Goal: Task Accomplishment & Management: Manage account settings

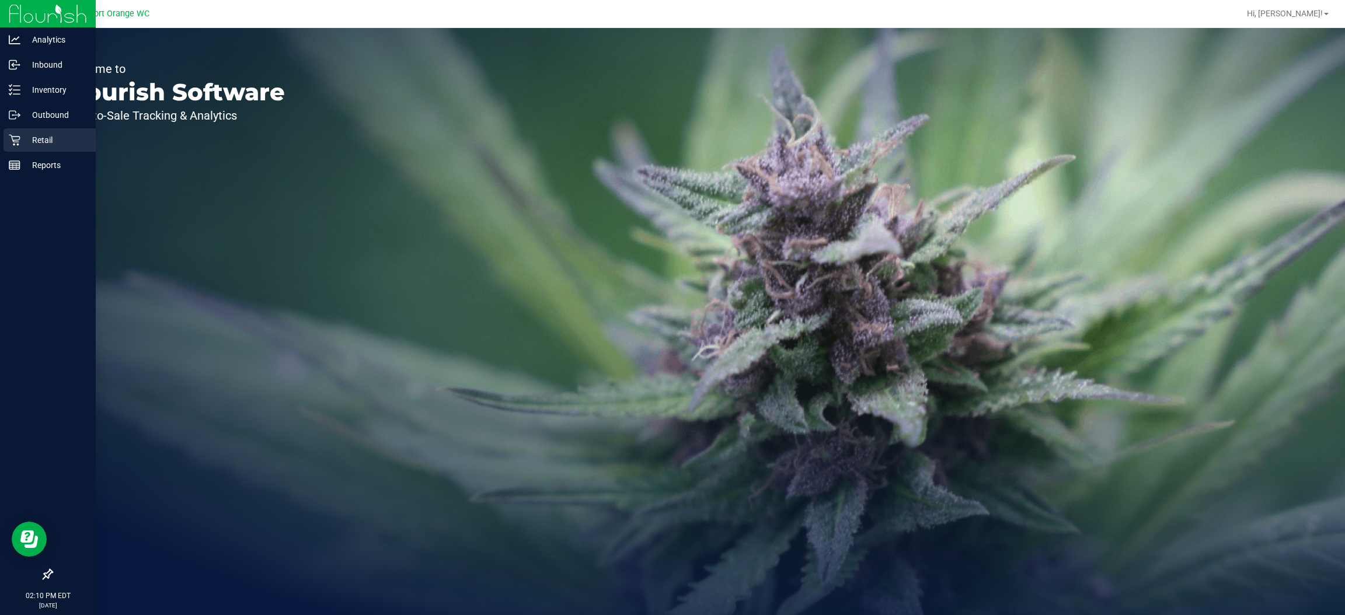
click at [11, 138] on icon at bounding box center [15, 140] width 12 height 12
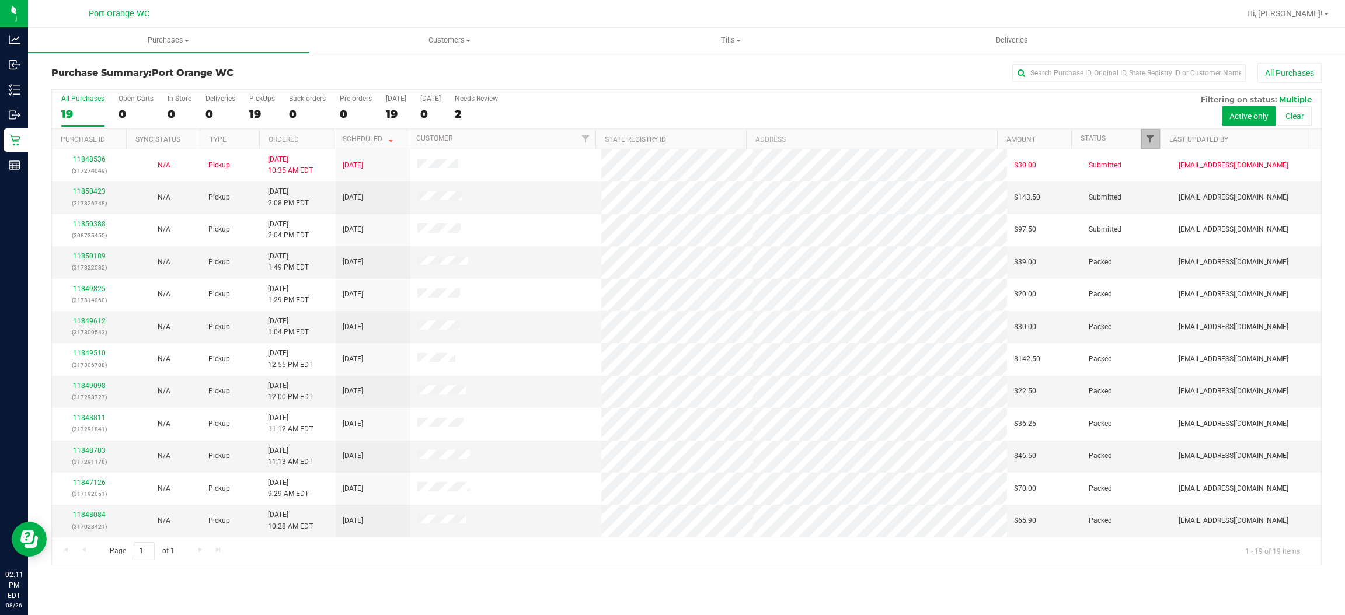
click at [1149, 144] on span "Filter" at bounding box center [1149, 138] width 9 height 9
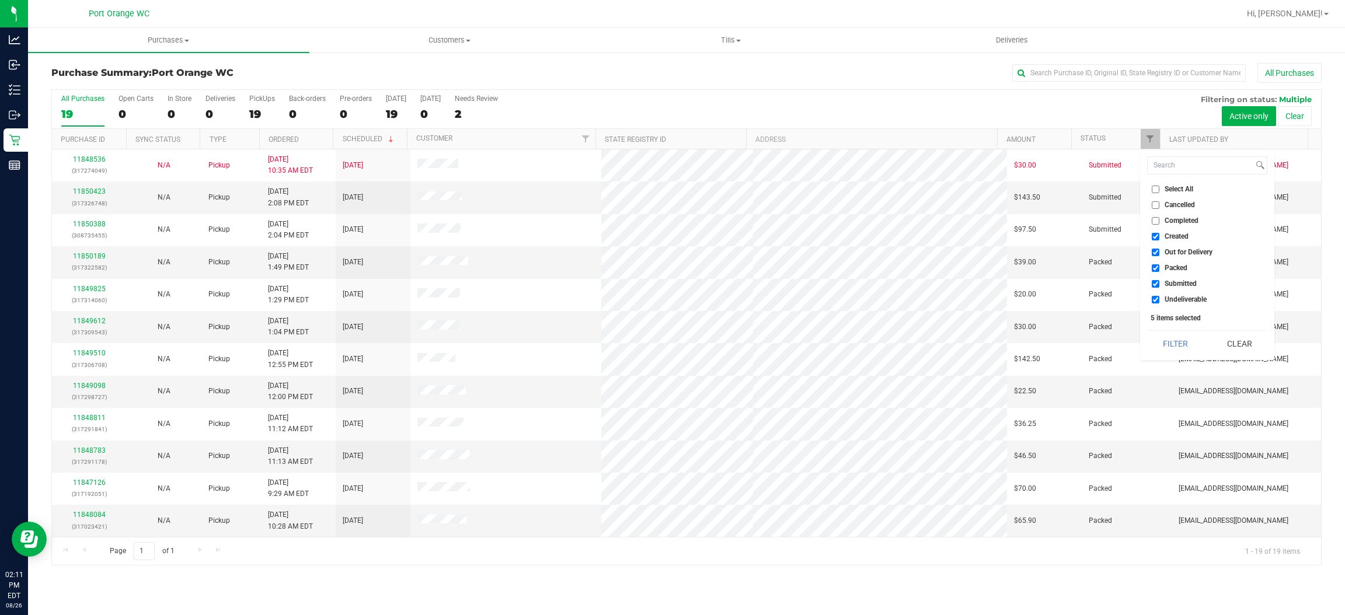
click at [1178, 238] on span "Created" at bounding box center [1177, 236] width 24 height 7
click at [1159, 238] on input "Created" at bounding box center [1156, 237] width 8 height 8
checkbox input "false"
drag, startPoint x: 1176, startPoint y: 249, endPoint x: 1174, endPoint y: 260, distance: 11.9
click at [1176, 250] on span "Out for Delivery" at bounding box center [1189, 252] width 48 height 7
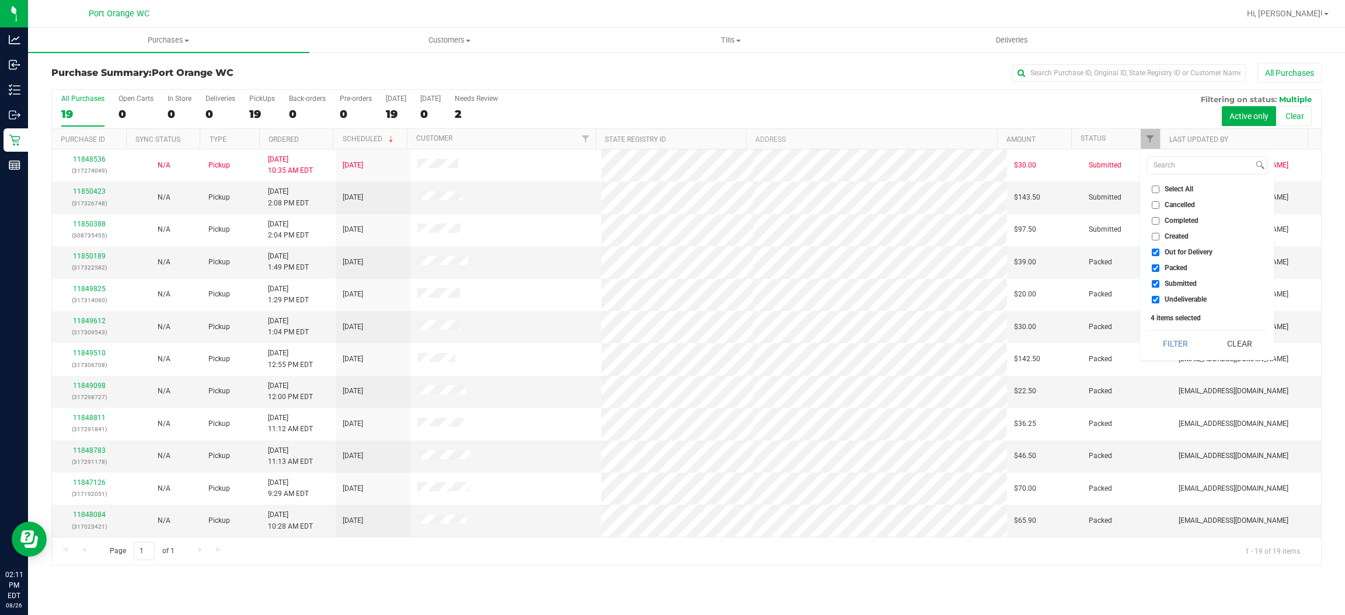
click at [1159, 250] on input "Out for Delivery" at bounding box center [1156, 253] width 8 height 8
checkbox input "false"
drag, startPoint x: 1175, startPoint y: 264, endPoint x: 1169, endPoint y: 284, distance: 20.1
click at [1175, 265] on span "Packed" at bounding box center [1176, 267] width 23 height 7
click at [1159, 265] on input "Packed" at bounding box center [1156, 268] width 8 height 8
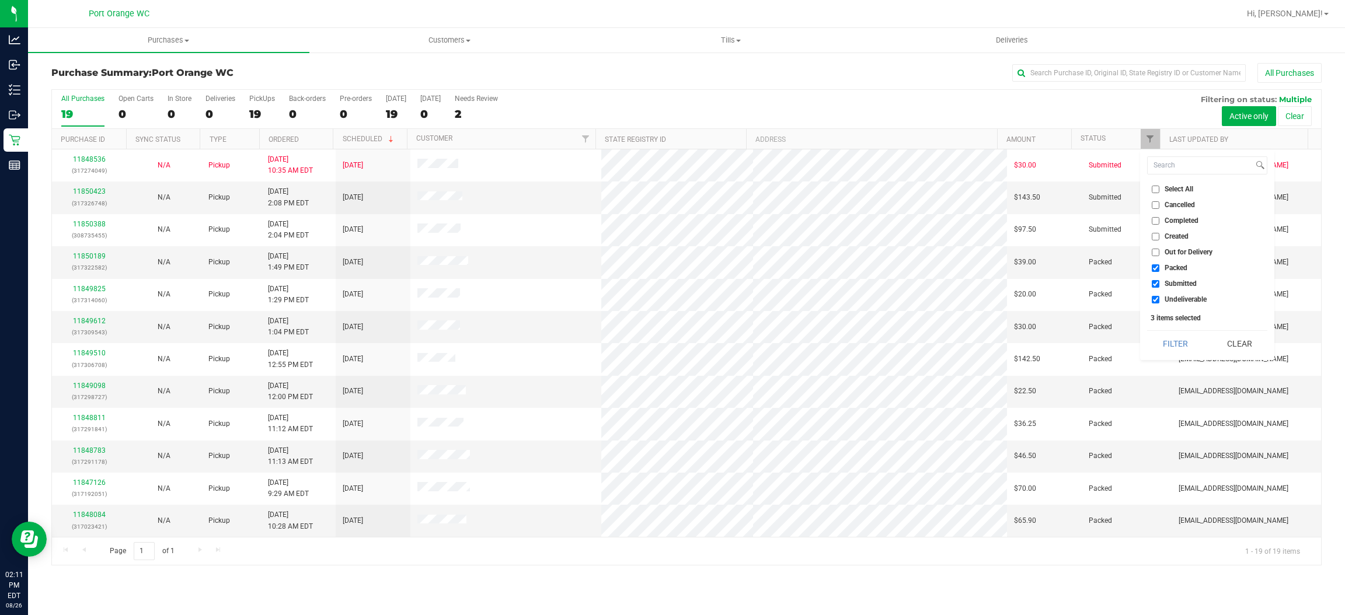
checkbox input "false"
click at [1182, 294] on li "Undeliverable" at bounding box center [1207, 300] width 120 height 12
click at [1180, 301] on span "Undeliverable" at bounding box center [1186, 299] width 42 height 7
click at [1159, 301] on input "Undeliverable" at bounding box center [1156, 300] width 8 height 8
checkbox input "false"
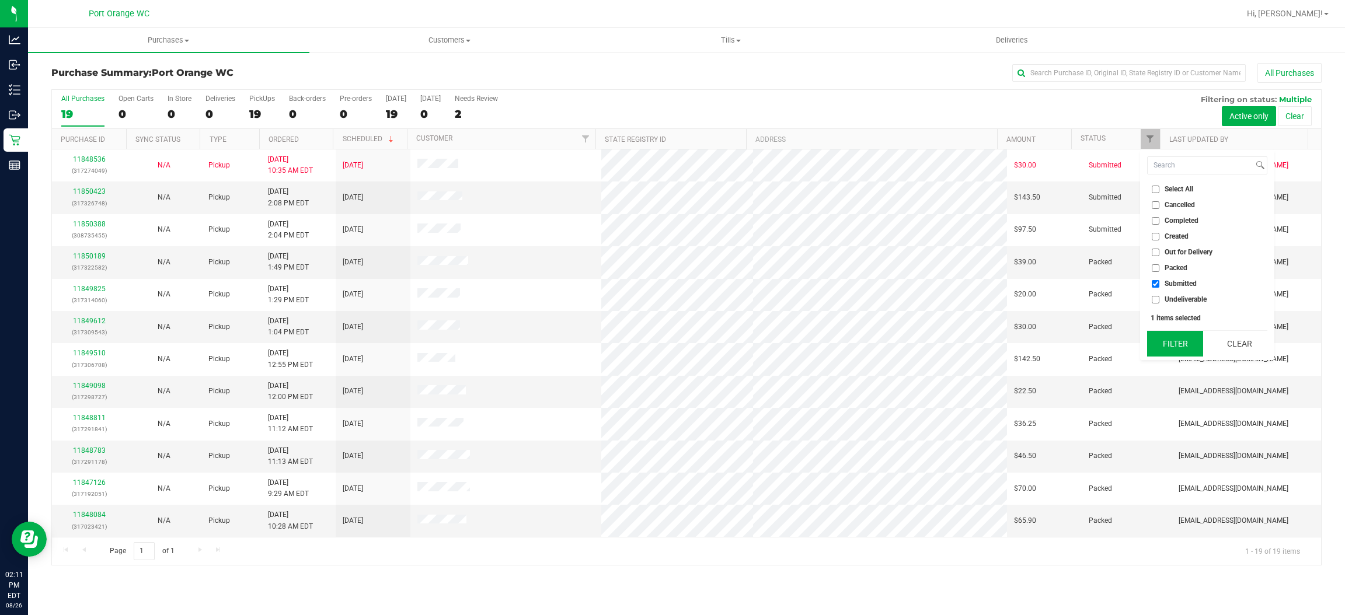
click at [1186, 333] on button "Filter" at bounding box center [1175, 344] width 56 height 26
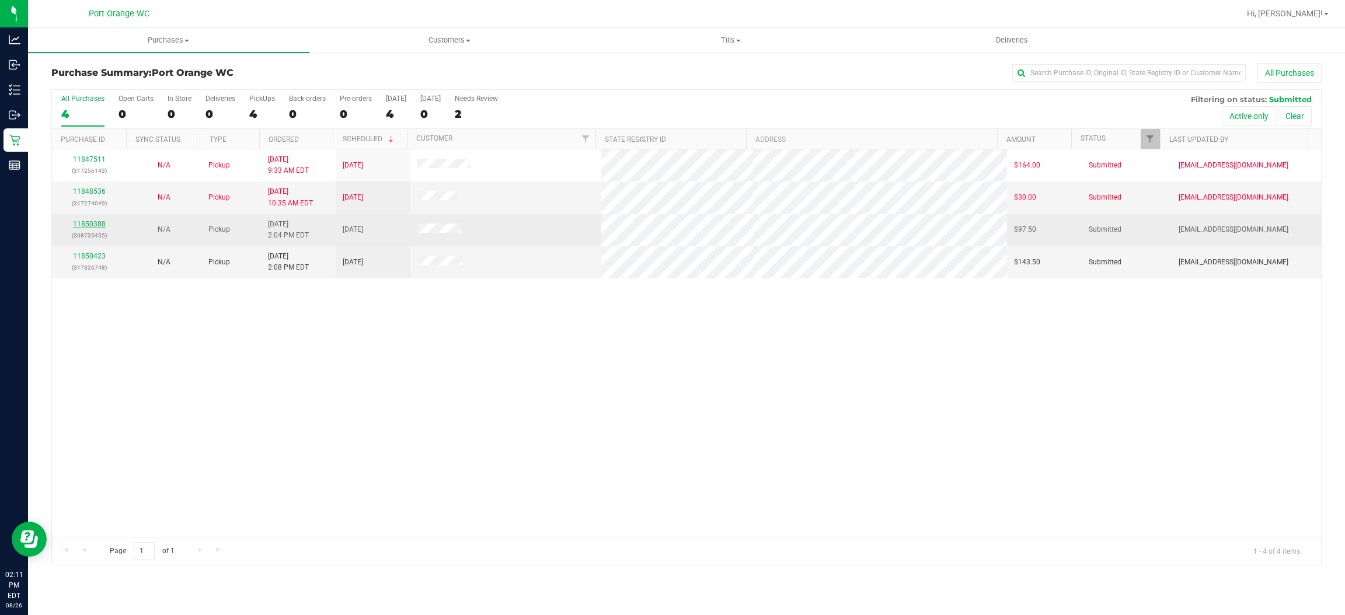
click at [85, 228] on link "11850388" at bounding box center [89, 224] width 33 height 8
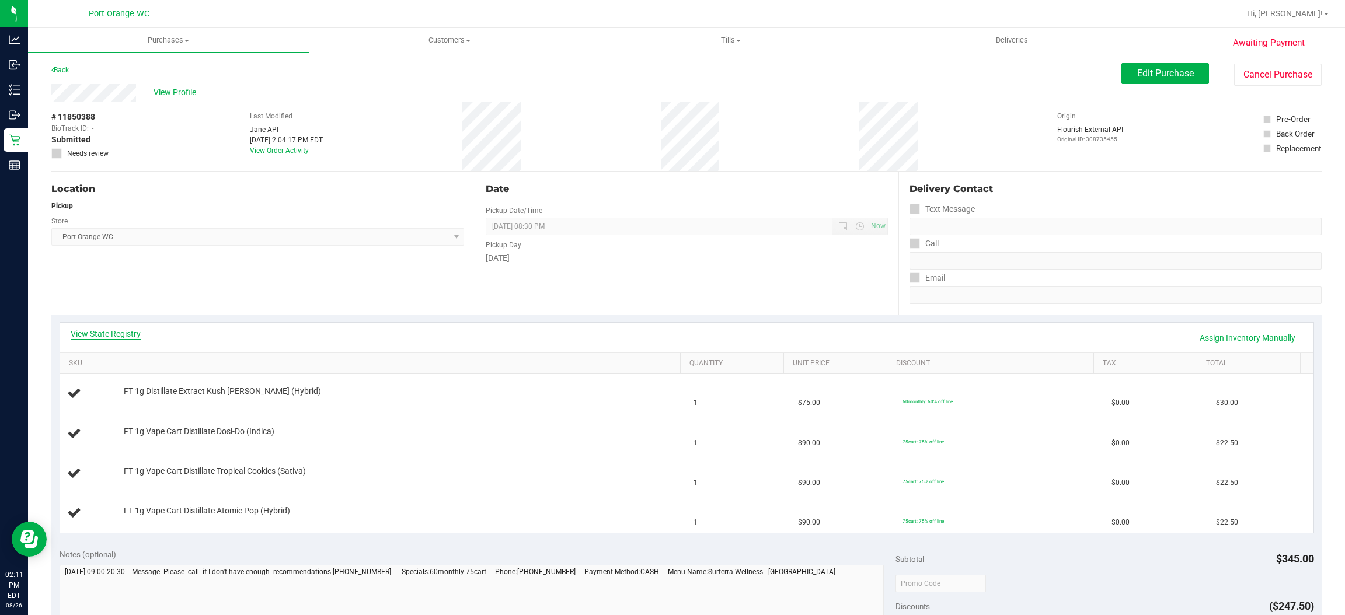
click at [106, 331] on link "View State Registry" at bounding box center [106, 334] width 70 height 12
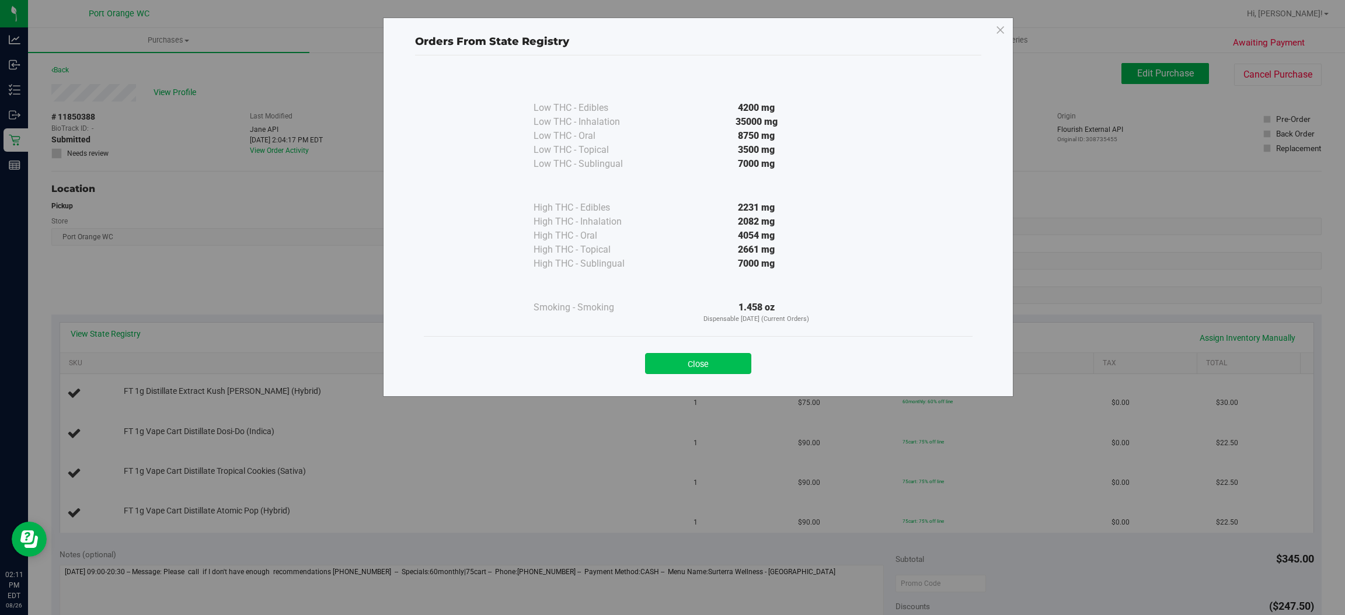
click at [671, 360] on button "Close" at bounding box center [698, 363] width 106 height 21
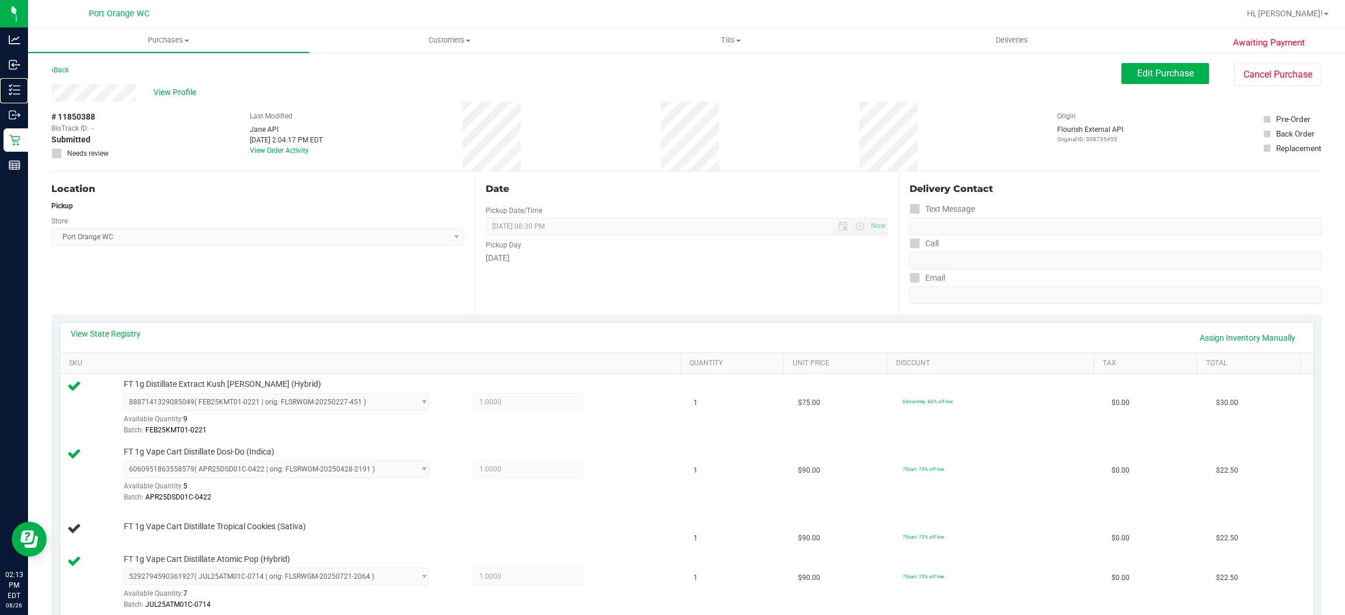
scroll to position [88, 0]
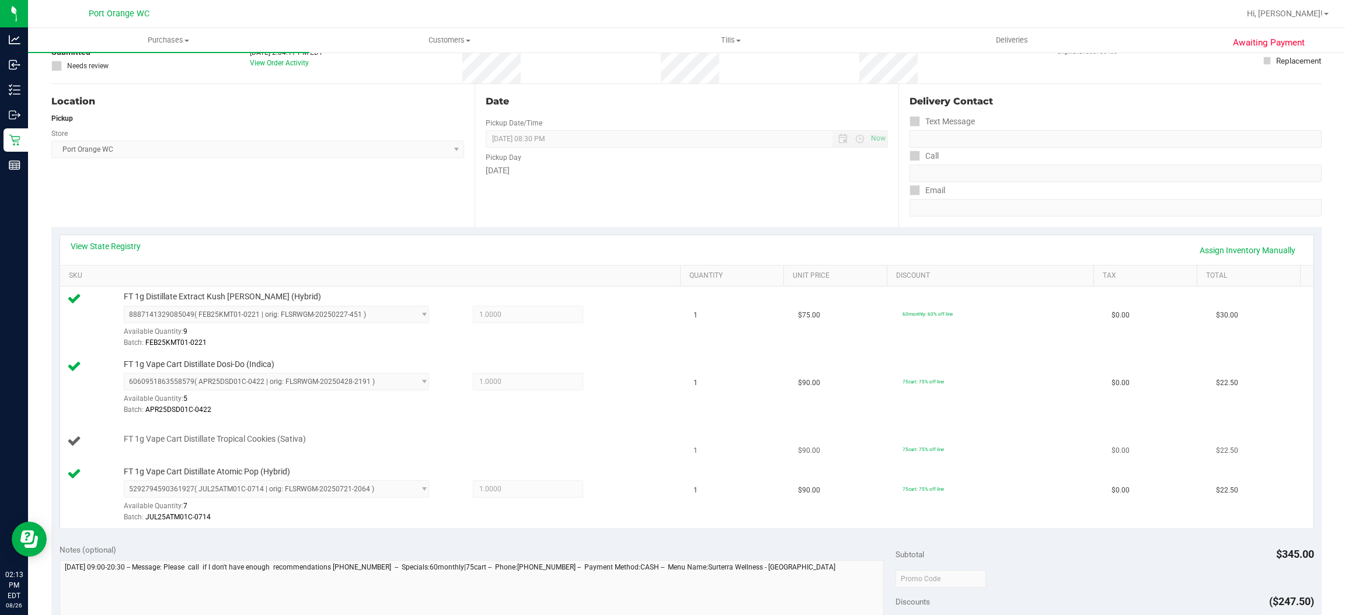
click at [254, 443] on span "FT 1g Vape Cart Distillate Tropical Cookies (Sativa)" at bounding box center [215, 439] width 182 height 11
copy div "FT 1g Vape Cart Distillate Tropical Cookies (Sativa)"
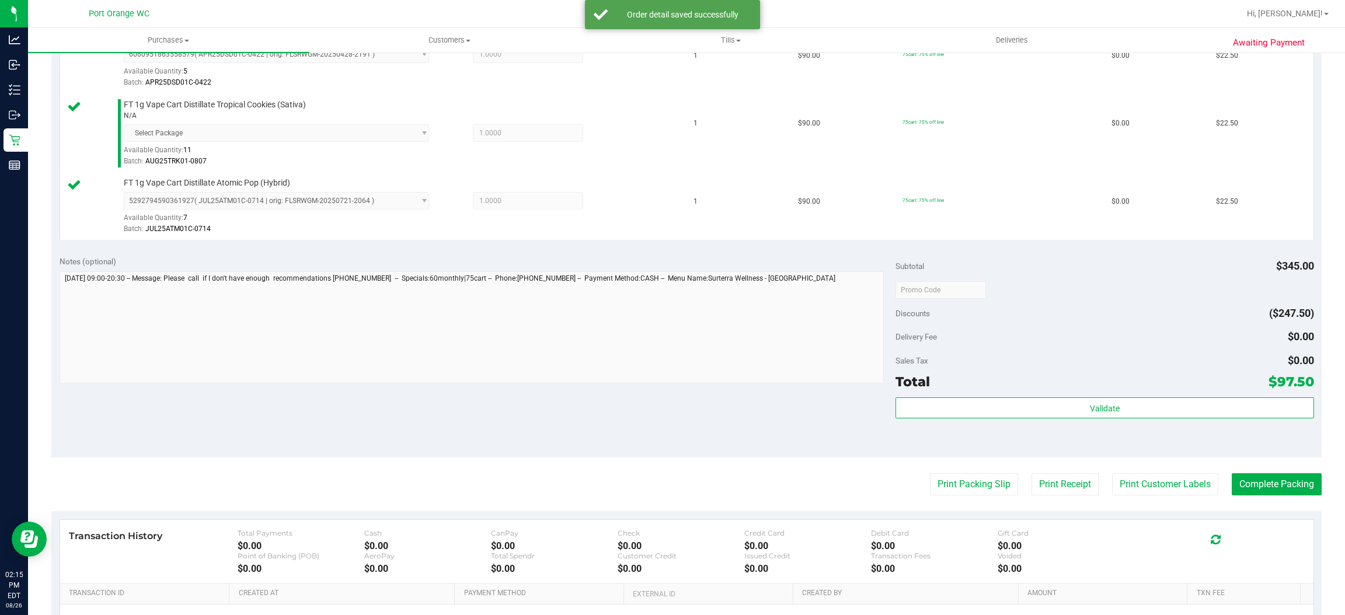
scroll to position [437, 0]
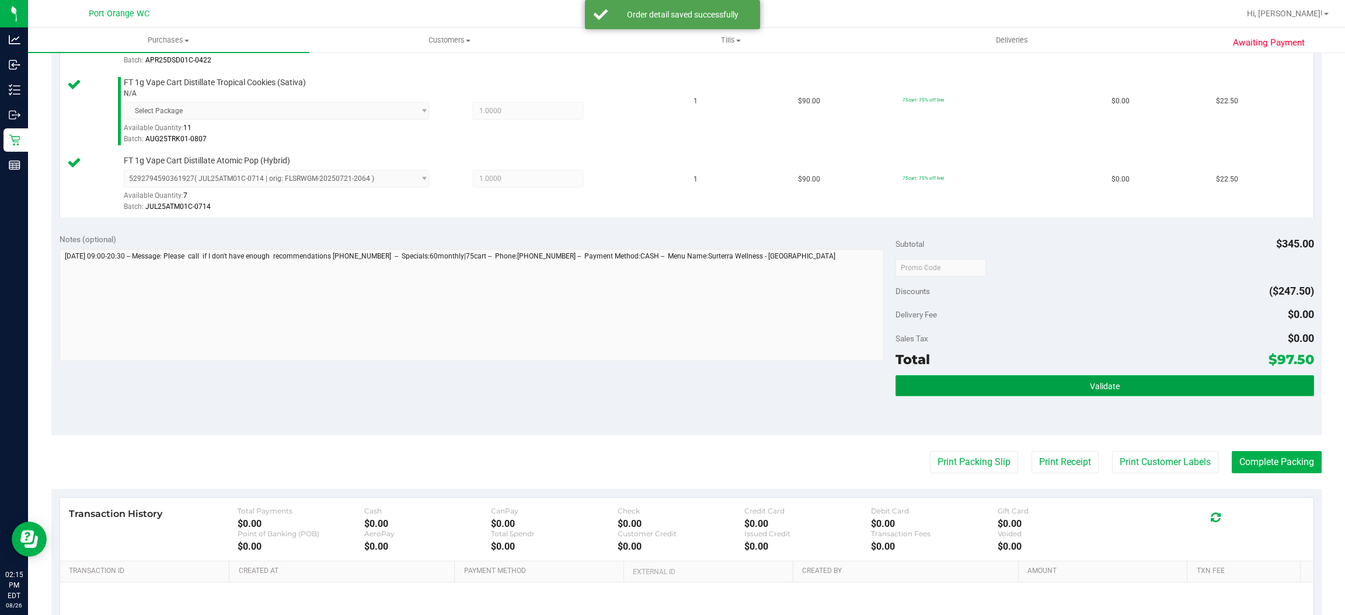
click at [1063, 384] on button "Validate" at bounding box center [1105, 385] width 418 height 21
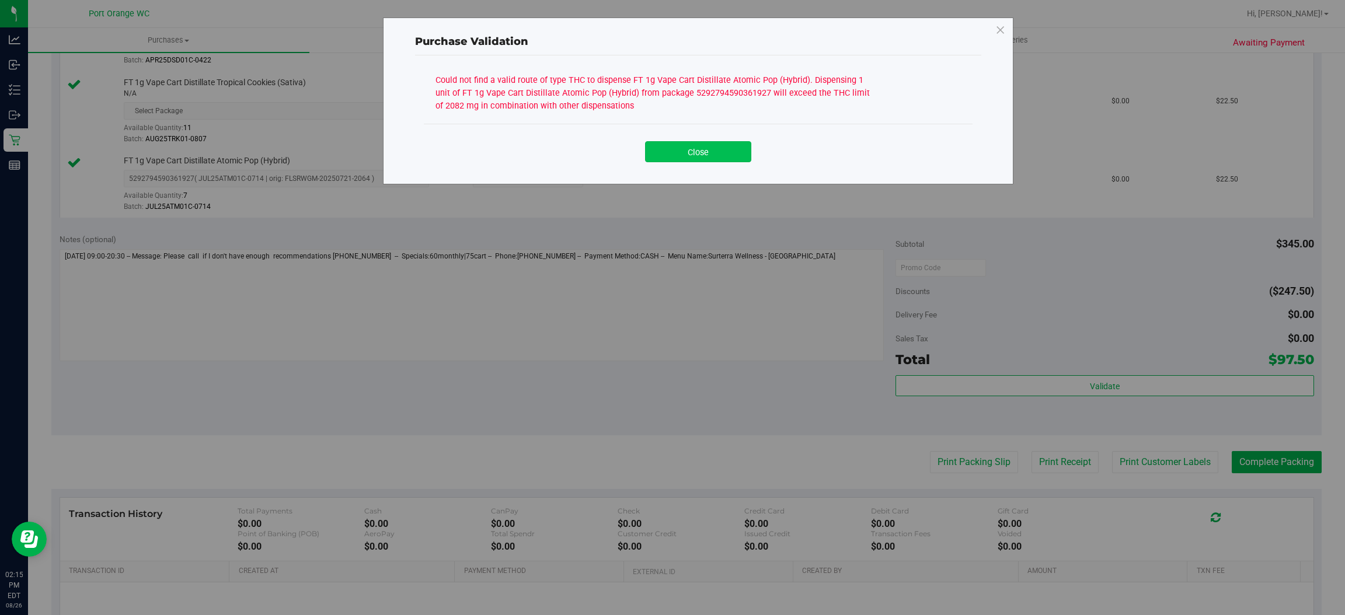
click at [699, 154] on button "Close" at bounding box center [698, 151] width 106 height 21
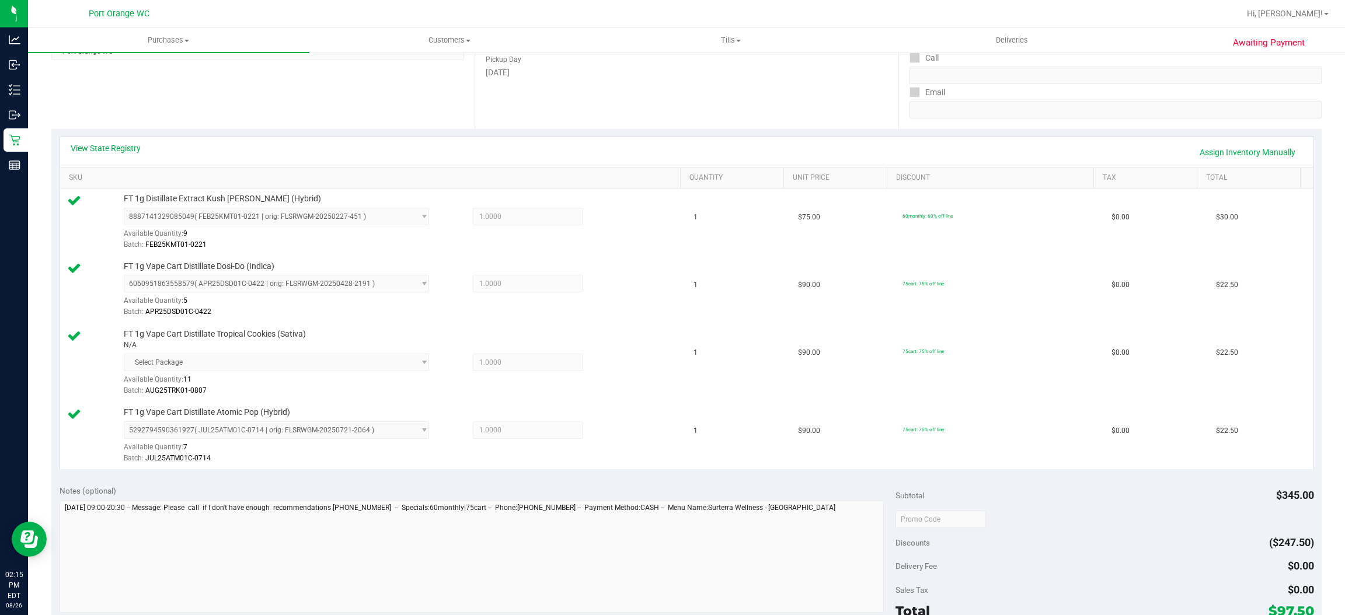
scroll to position [88, 0]
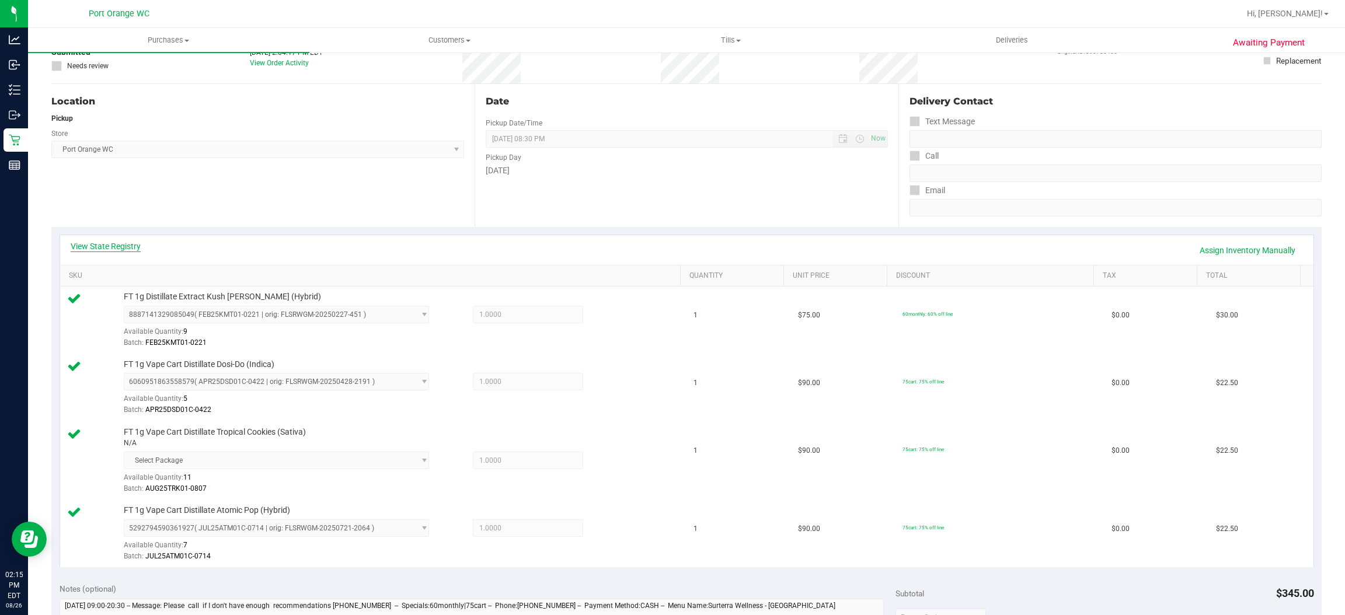
click at [136, 252] on link "View State Registry" at bounding box center [106, 247] width 70 height 12
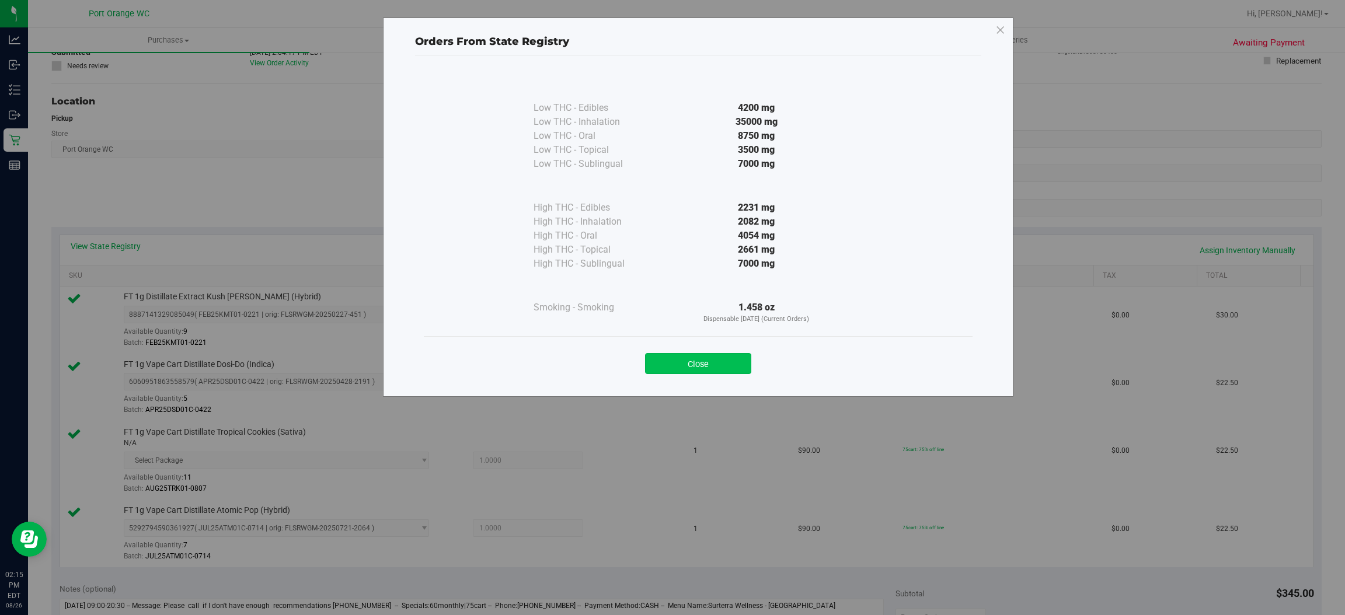
click at [713, 367] on button "Close" at bounding box center [698, 363] width 106 height 21
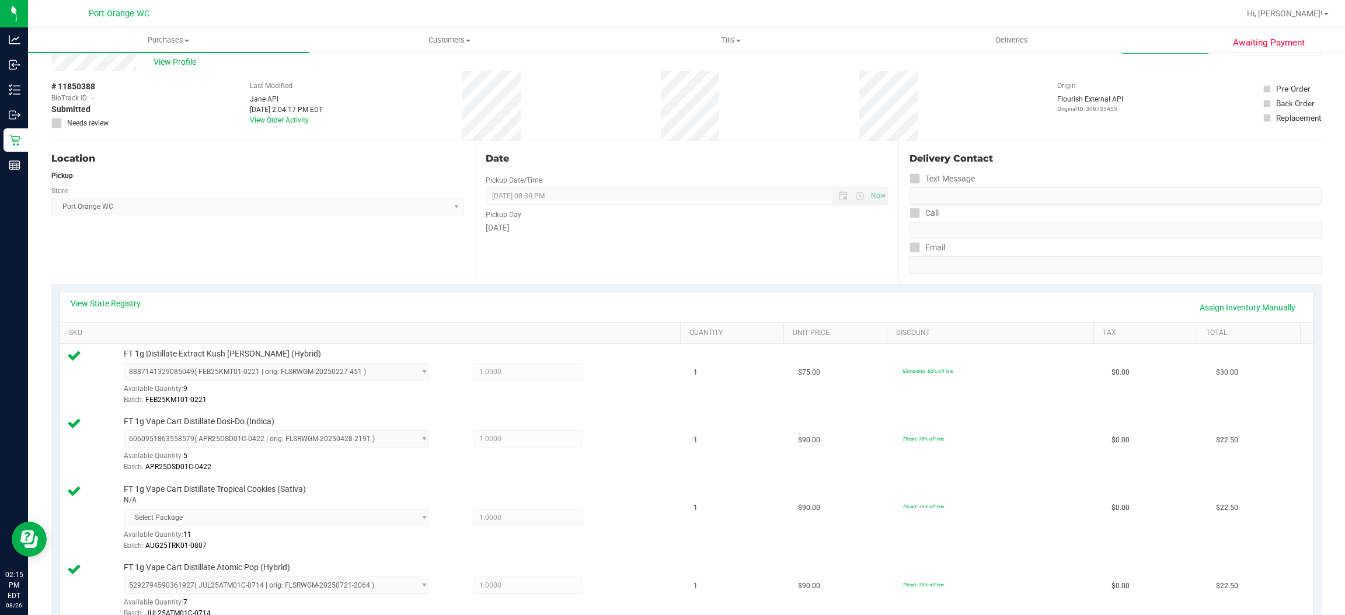
scroll to position [0, 0]
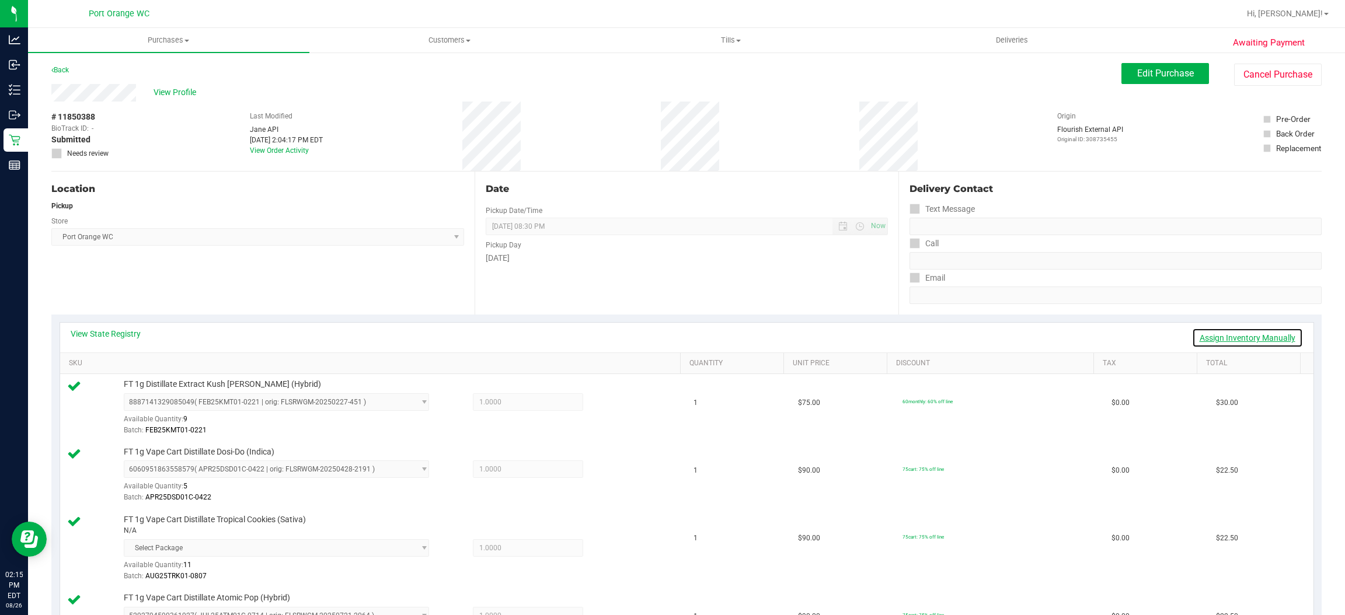
drag, startPoint x: 1200, startPoint y: 335, endPoint x: 1164, endPoint y: 340, distance: 36.5
click at [1200, 336] on link "Assign Inventory Manually" at bounding box center [1247, 338] width 111 height 20
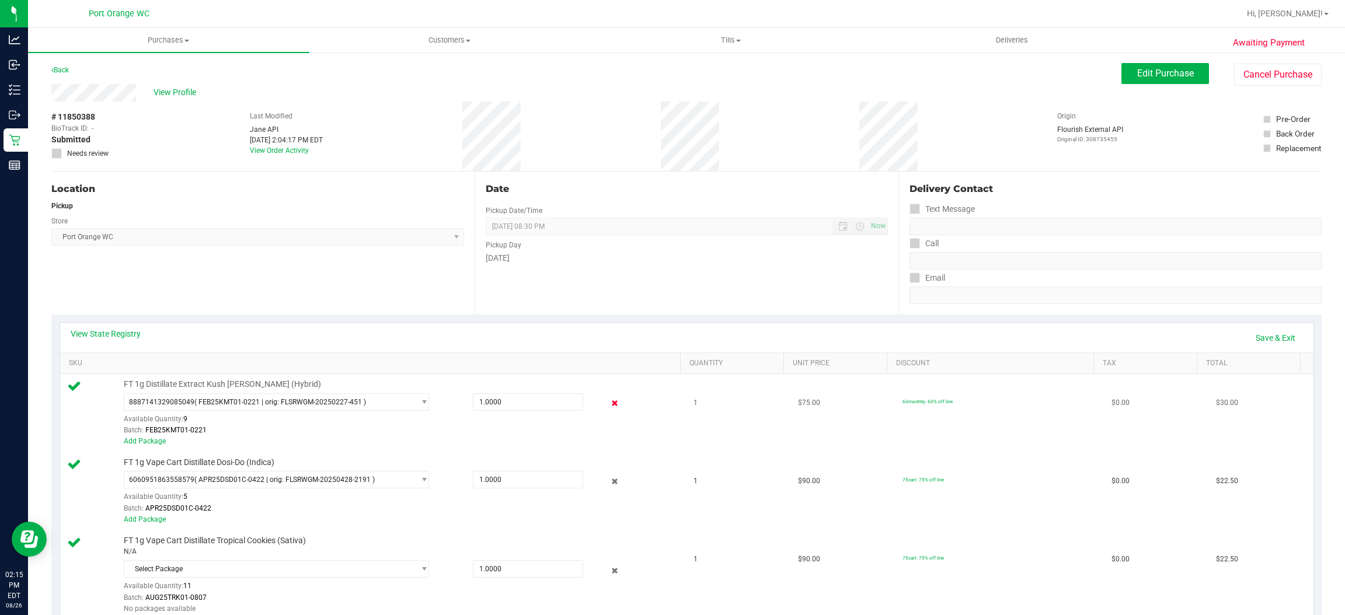
click at [609, 406] on icon at bounding box center [615, 403] width 12 height 13
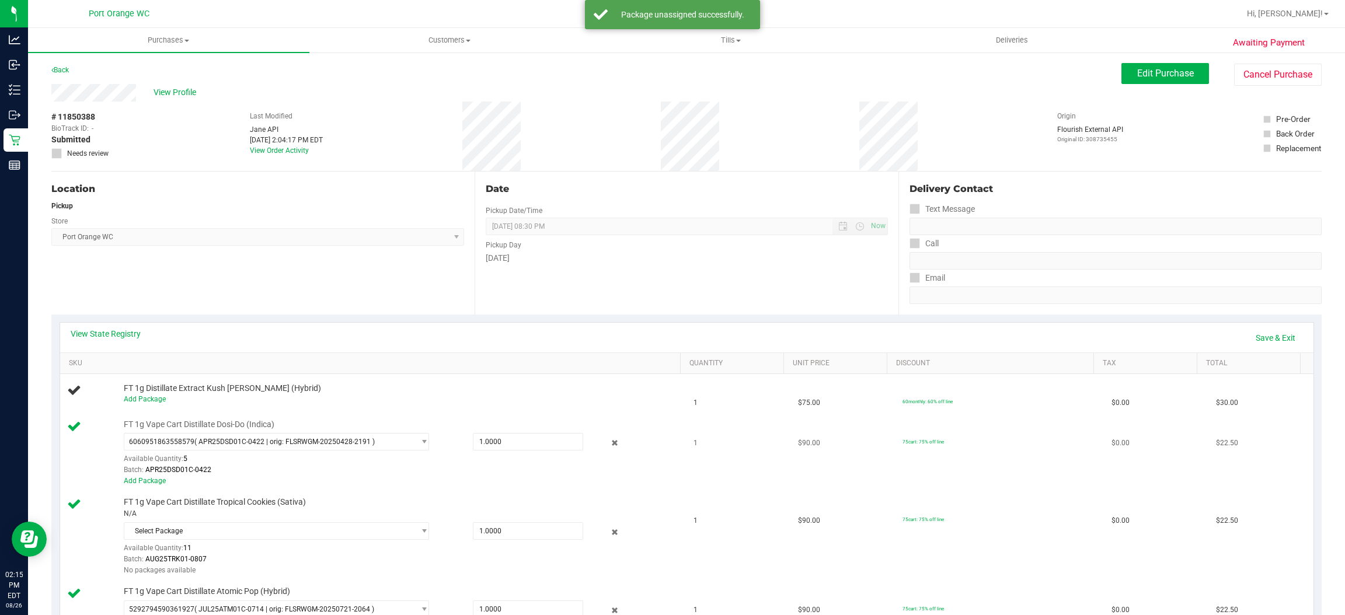
click at [609, 437] on div at bounding box center [606, 443] width 46 height 14
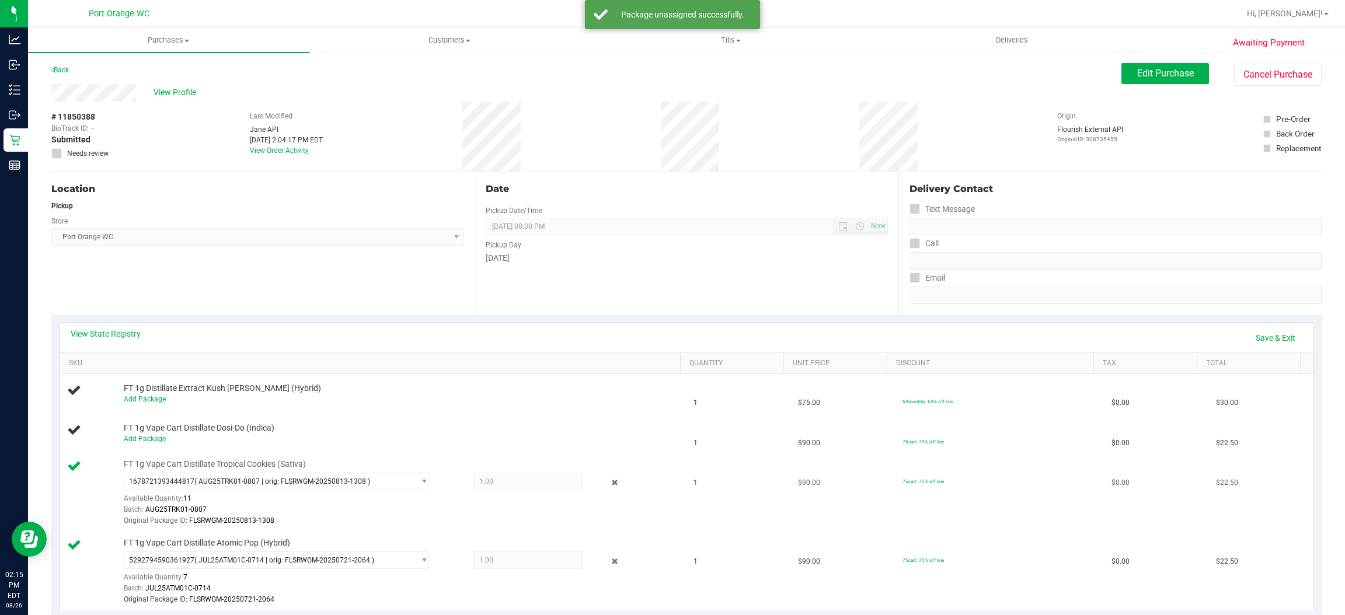
click at [611, 483] on div at bounding box center [606, 483] width 46 height 14
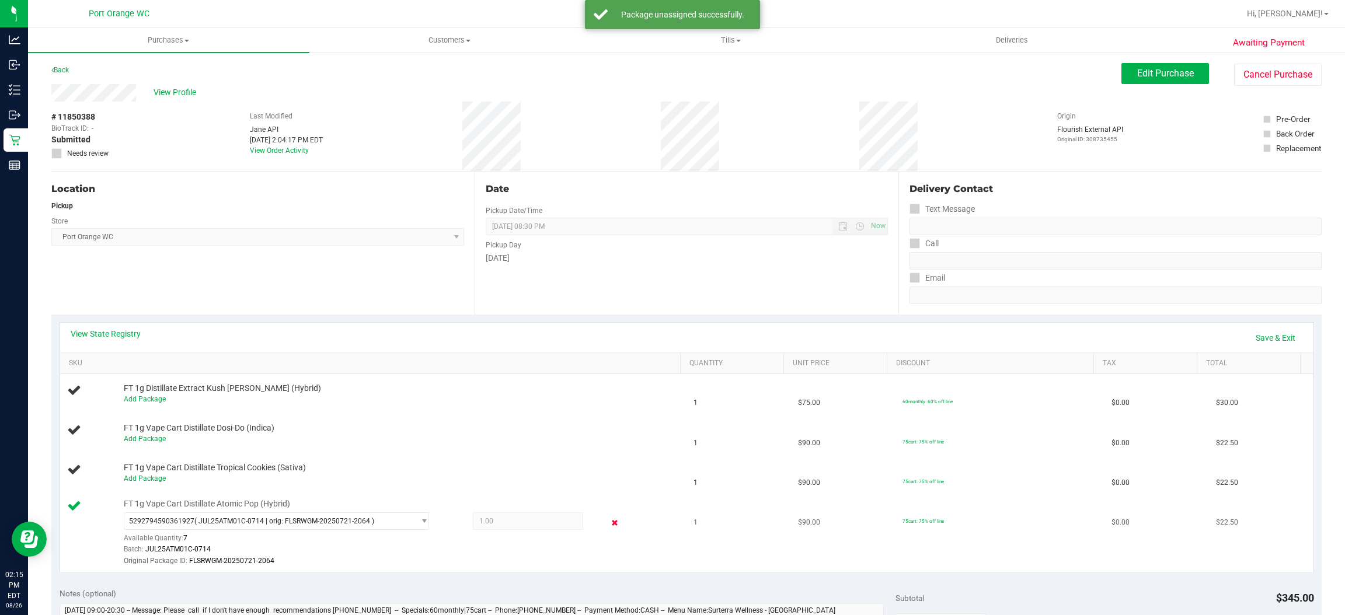
click at [609, 527] on icon at bounding box center [615, 522] width 12 height 13
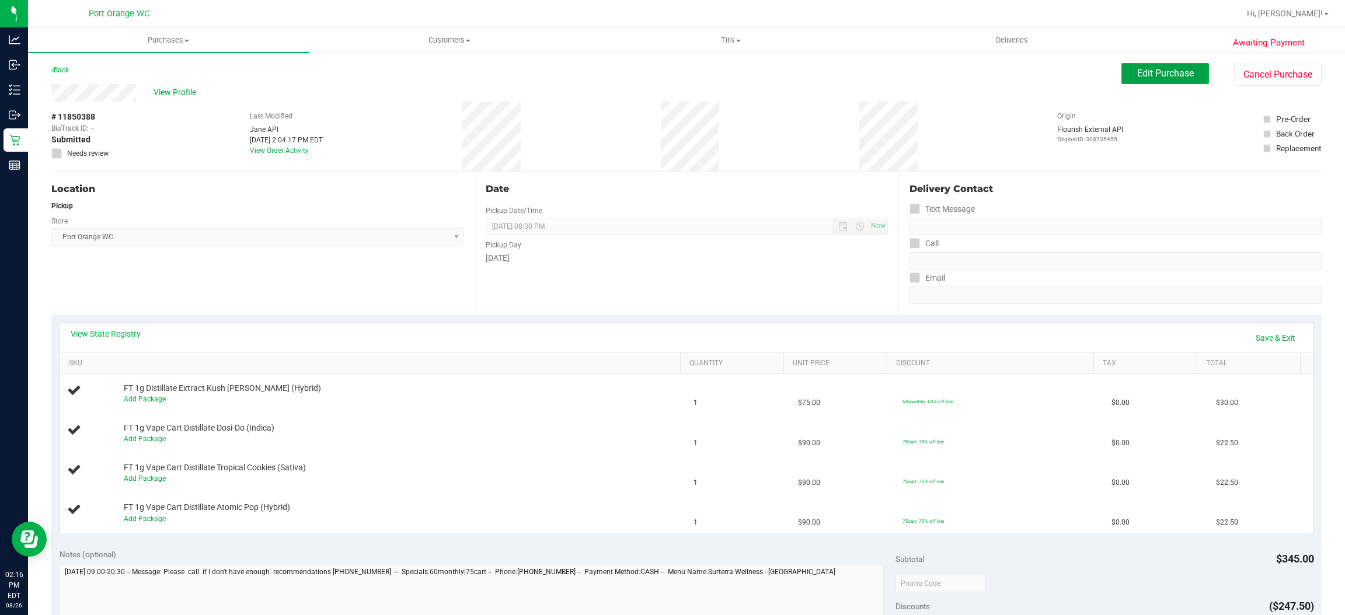
click at [1142, 76] on span "Edit Purchase" at bounding box center [1165, 73] width 57 height 11
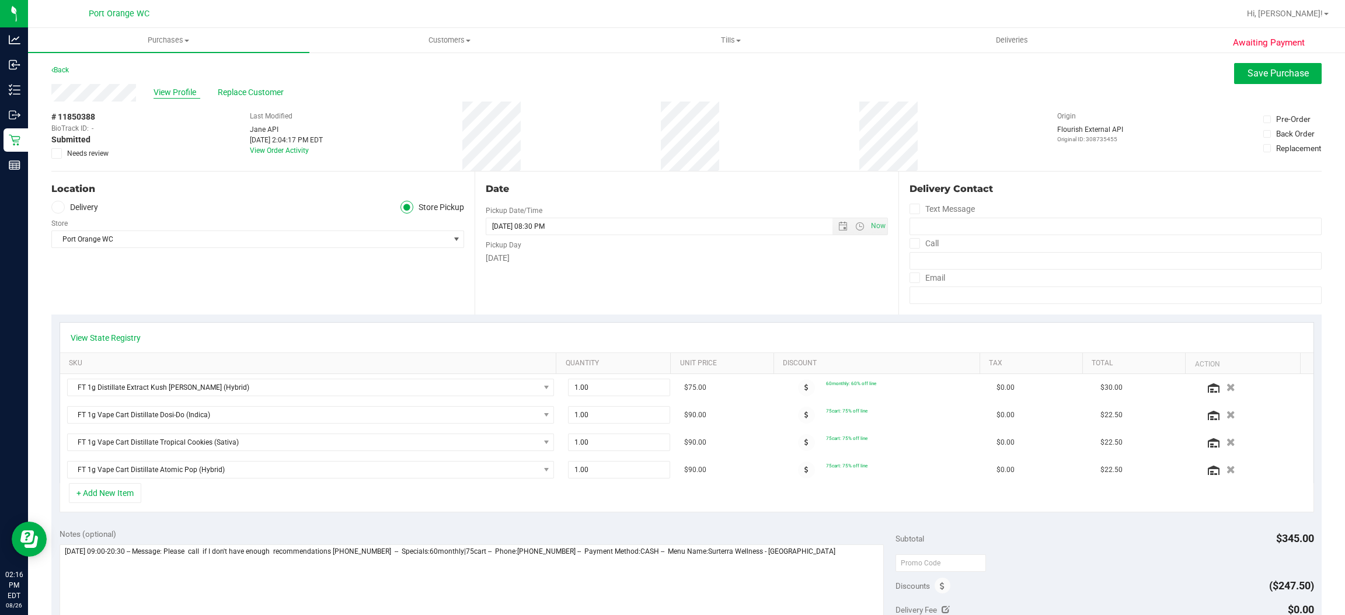
click at [165, 93] on span "View Profile" at bounding box center [177, 92] width 47 height 12
click at [832, 557] on textarea at bounding box center [472, 601] width 825 height 112
type textarea "Tuesday 08/26/2025 09:00-20:30 -- Message: Please call if I don't have enough r…"
drag, startPoint x: 97, startPoint y: 149, endPoint x: 138, endPoint y: 147, distance: 41.5
click at [96, 149] on span "Needs review" at bounding box center [87, 153] width 41 height 11
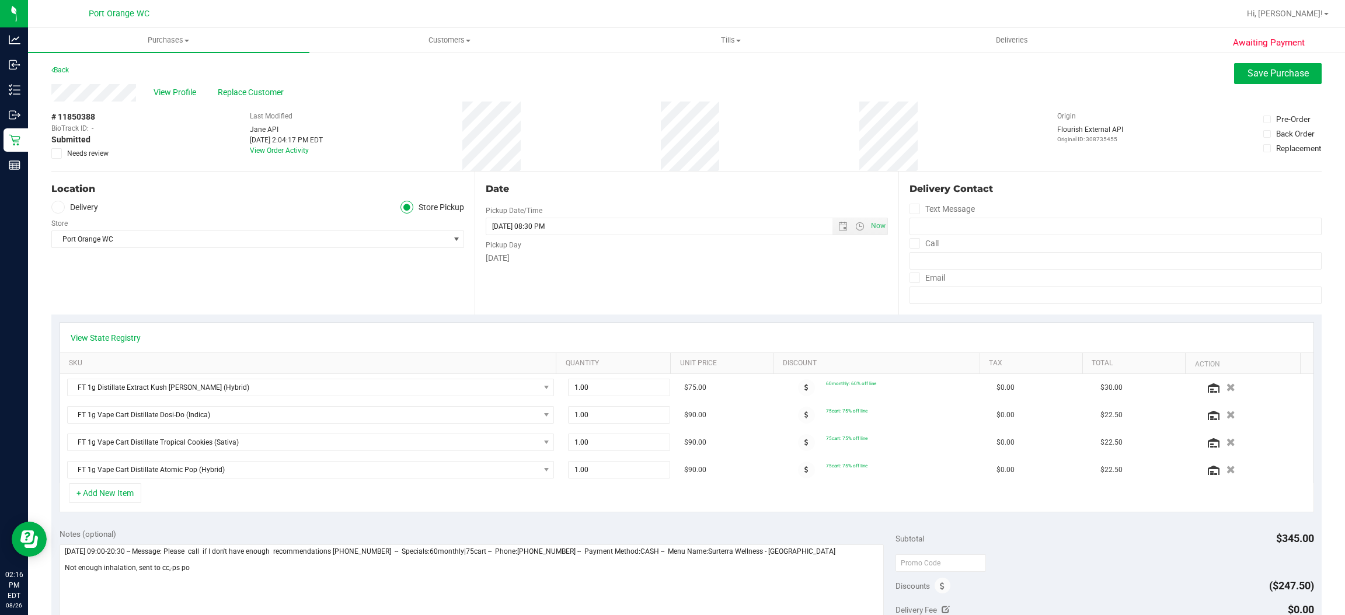
click at [0, 0] on input "Needs review" at bounding box center [0, 0] width 0 height 0
click at [1252, 65] on button "Save Purchase" at bounding box center [1278, 73] width 88 height 21
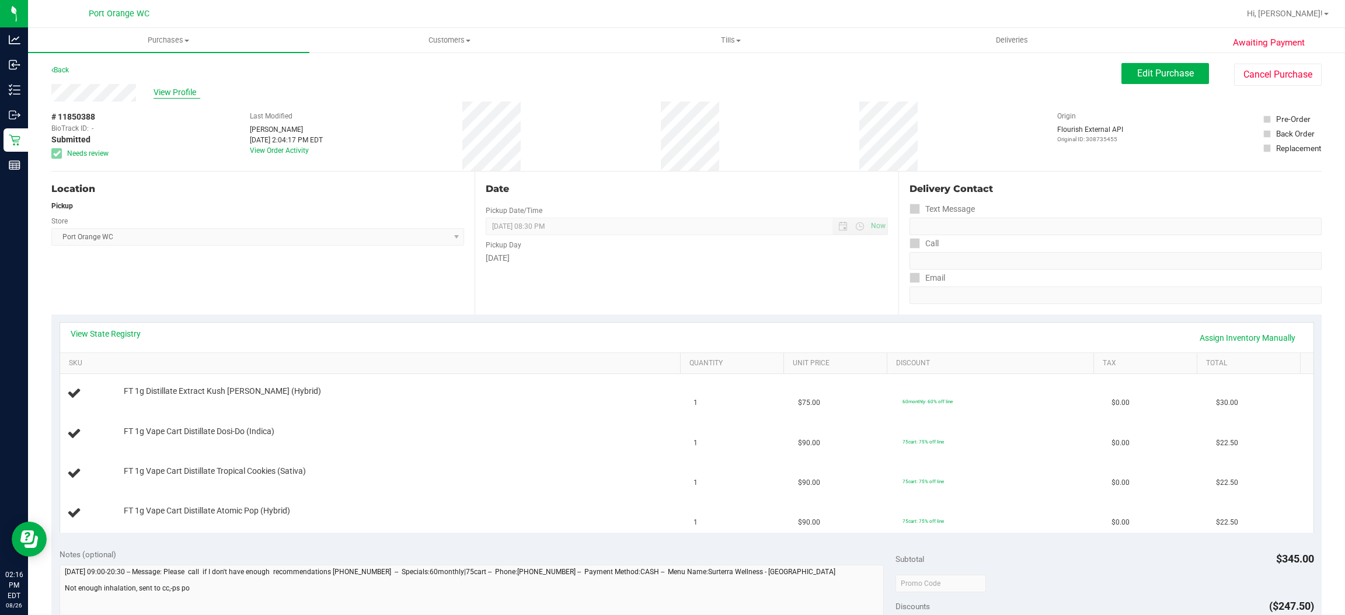
click at [178, 89] on span "View Profile" at bounding box center [177, 92] width 47 height 12
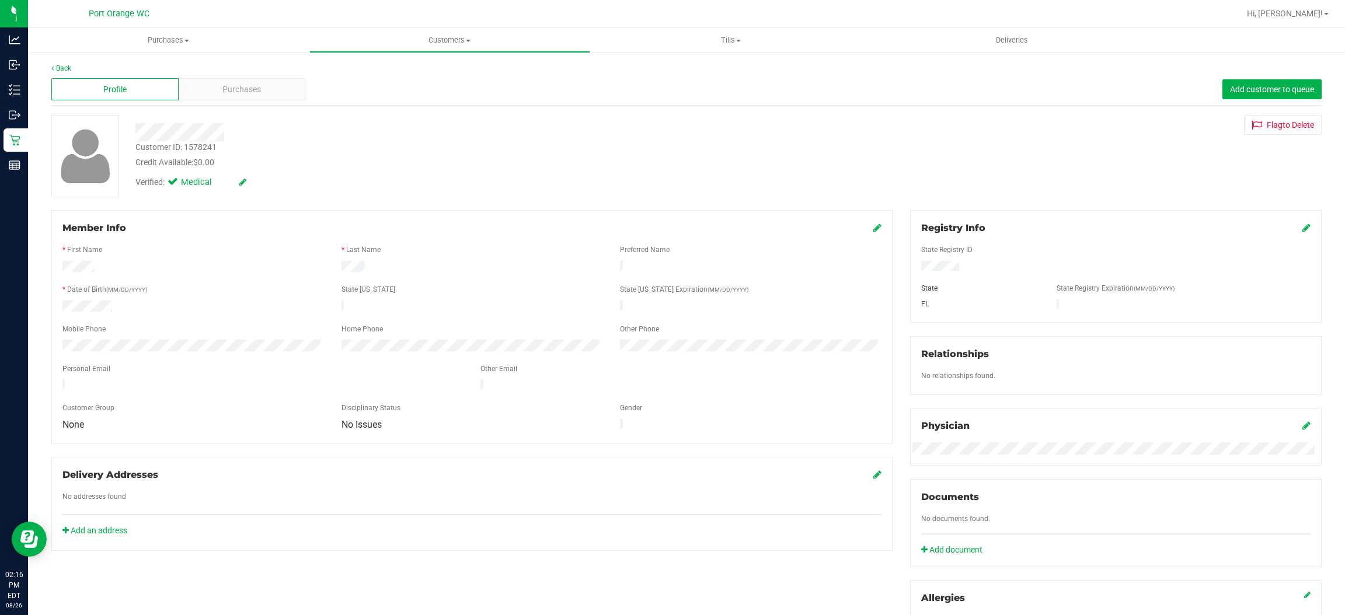
click at [200, 145] on div "Customer ID: 1578241" at bounding box center [175, 147] width 81 height 12
copy div "1578241"
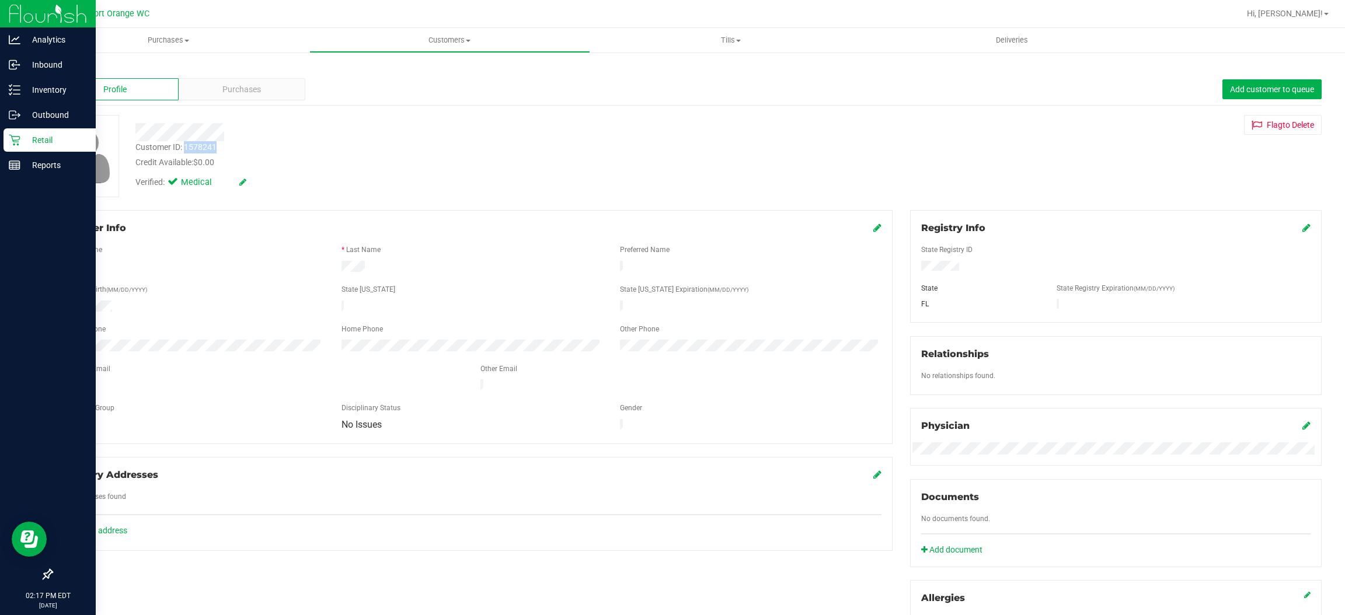
click at [22, 145] on p "Retail" at bounding box center [55, 140] width 70 height 14
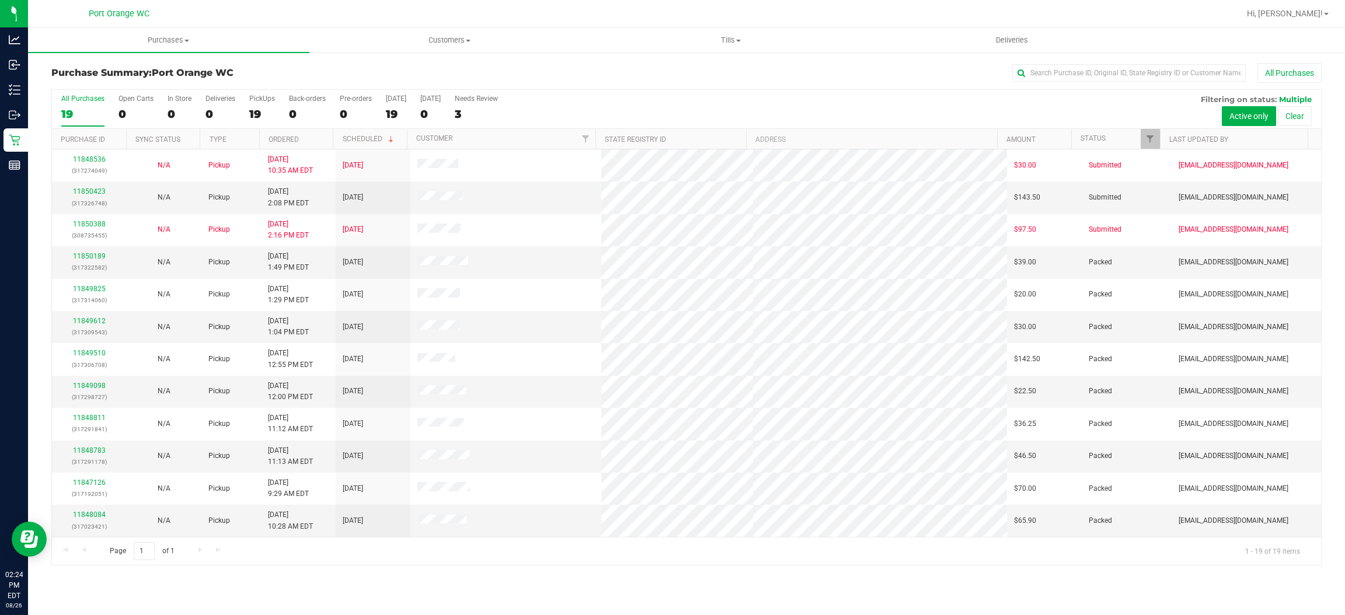
click at [559, 78] on div "All Purchases" at bounding box center [898, 73] width 847 height 20
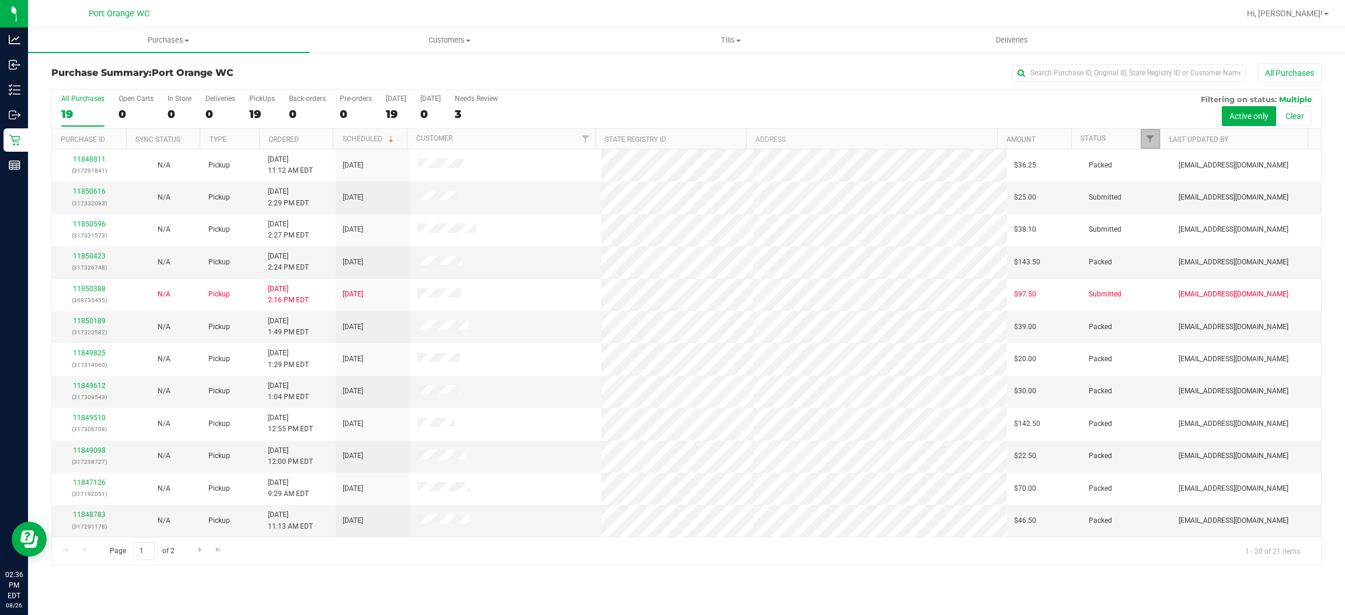
click at [1155, 145] on link "Filter" at bounding box center [1150, 139] width 19 height 20
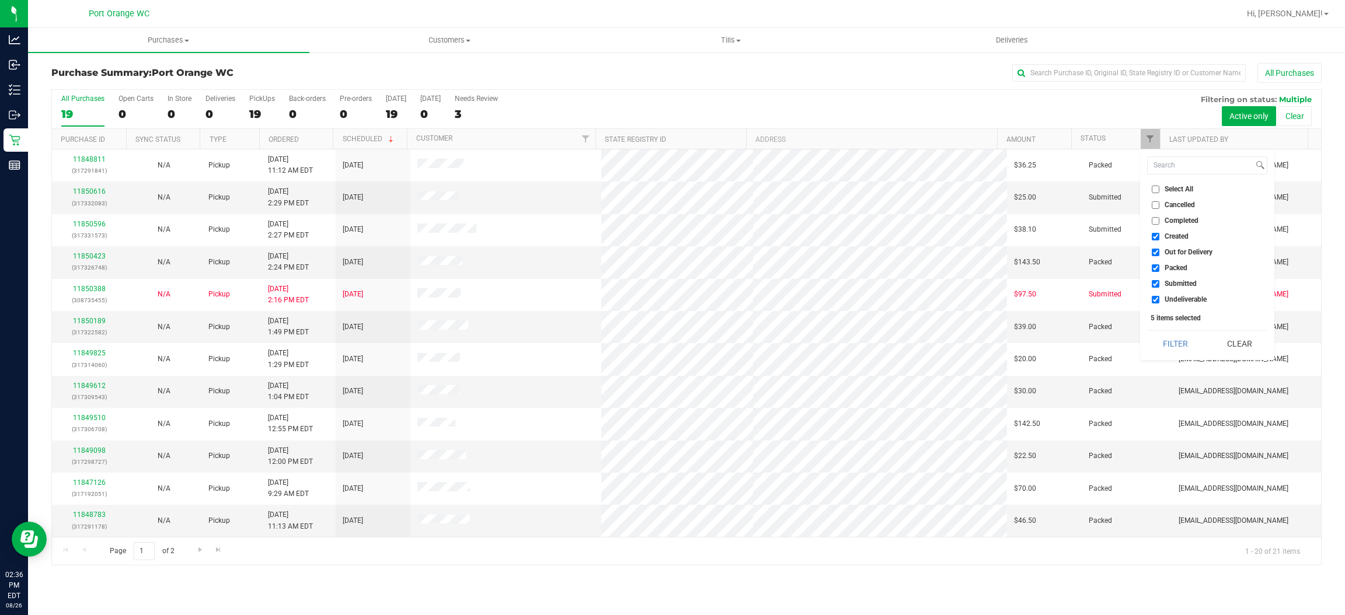
click at [1190, 234] on li "Created" at bounding box center [1207, 237] width 120 height 12
click at [1182, 233] on span "Created" at bounding box center [1177, 236] width 24 height 7
click at [1159, 233] on input "Created" at bounding box center [1156, 237] width 8 height 8
checkbox input "false"
click at [1176, 249] on span "Out for Delivery" at bounding box center [1189, 252] width 48 height 7
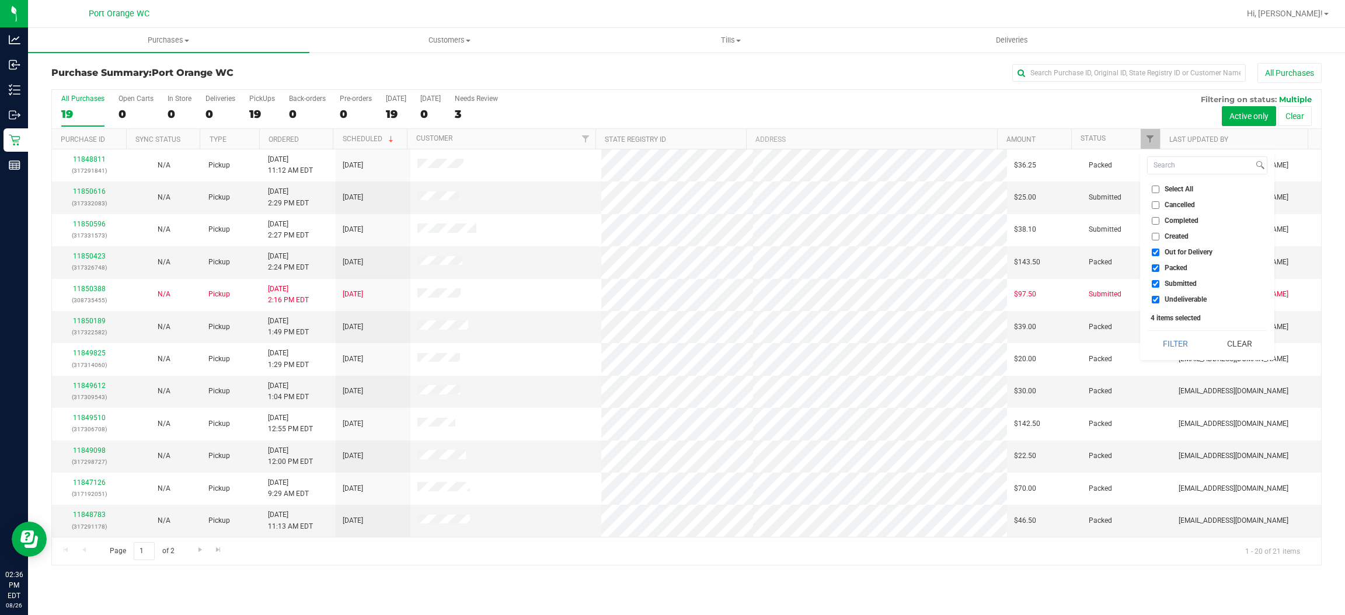
click at [1159, 249] on input "Out for Delivery" at bounding box center [1156, 253] width 8 height 8
checkbox input "false"
click at [1167, 267] on span "Packed" at bounding box center [1176, 267] width 23 height 7
click at [1159, 267] on input "Packed" at bounding box center [1156, 268] width 8 height 8
checkbox input "false"
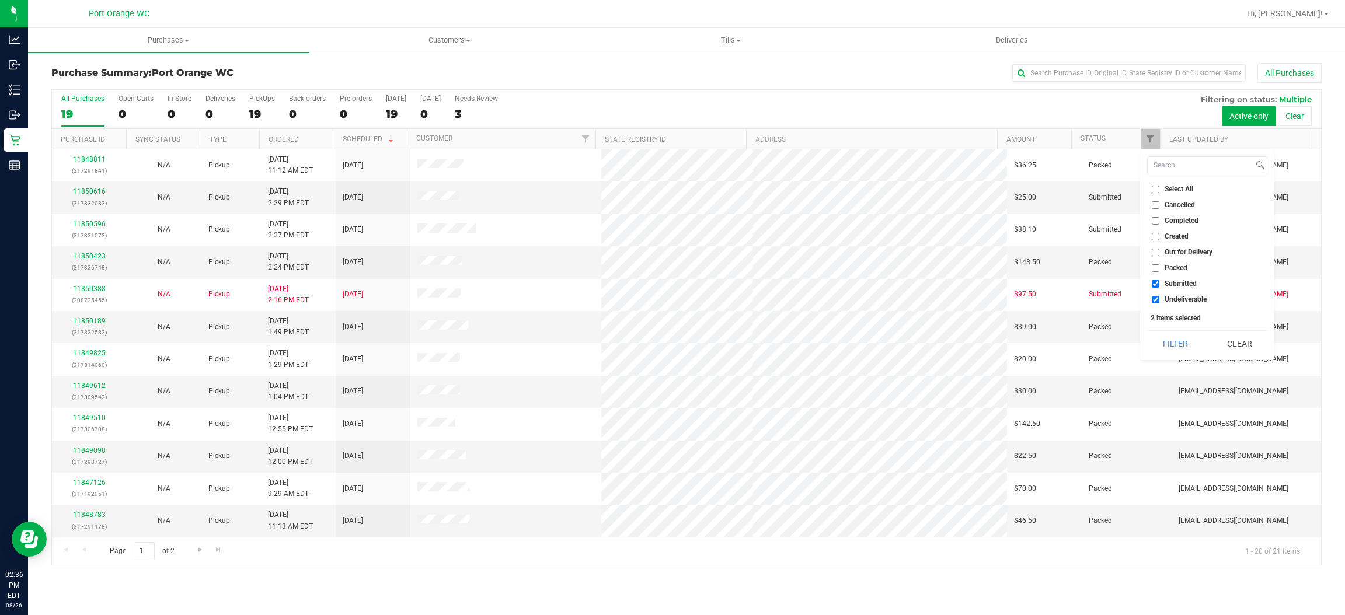
click at [1190, 297] on span "Undeliverable" at bounding box center [1186, 299] width 42 height 7
click at [1159, 297] on input "Undeliverable" at bounding box center [1156, 300] width 8 height 8
checkbox input "false"
click at [1171, 350] on button "Filter" at bounding box center [1175, 344] width 56 height 26
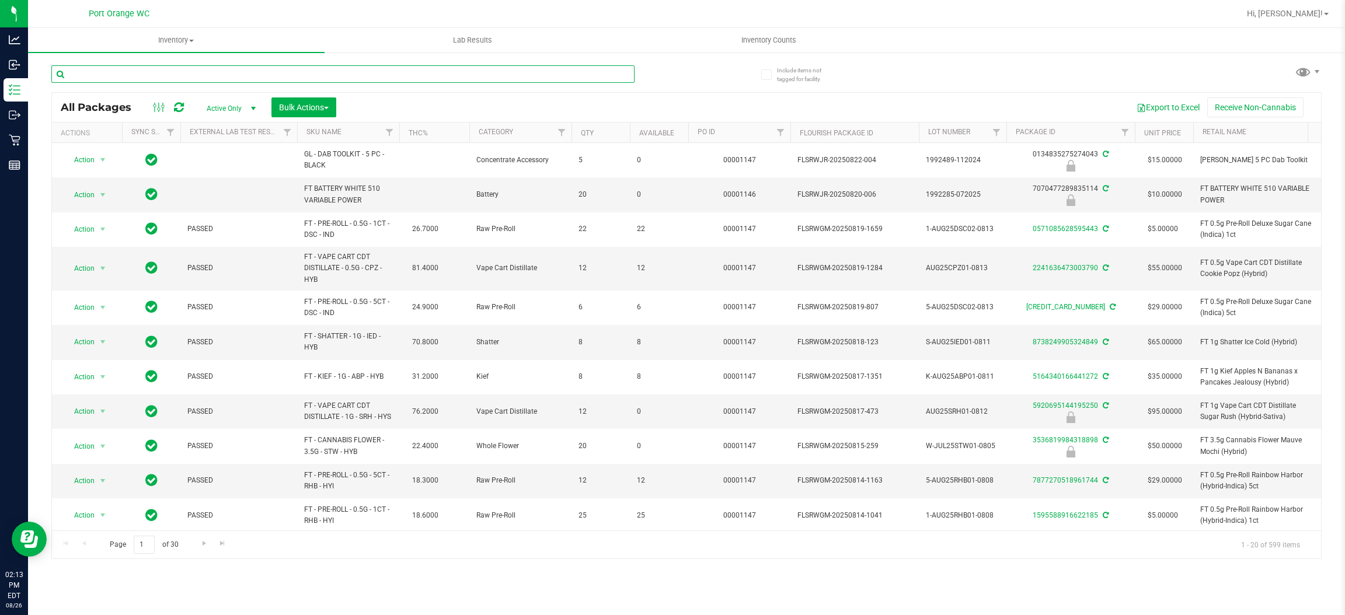
click at [134, 70] on input "text" at bounding box center [342, 74] width 583 height 18
paste input "FT 1g Vape Cart Distillate Tropical Cookies (Sativa)"
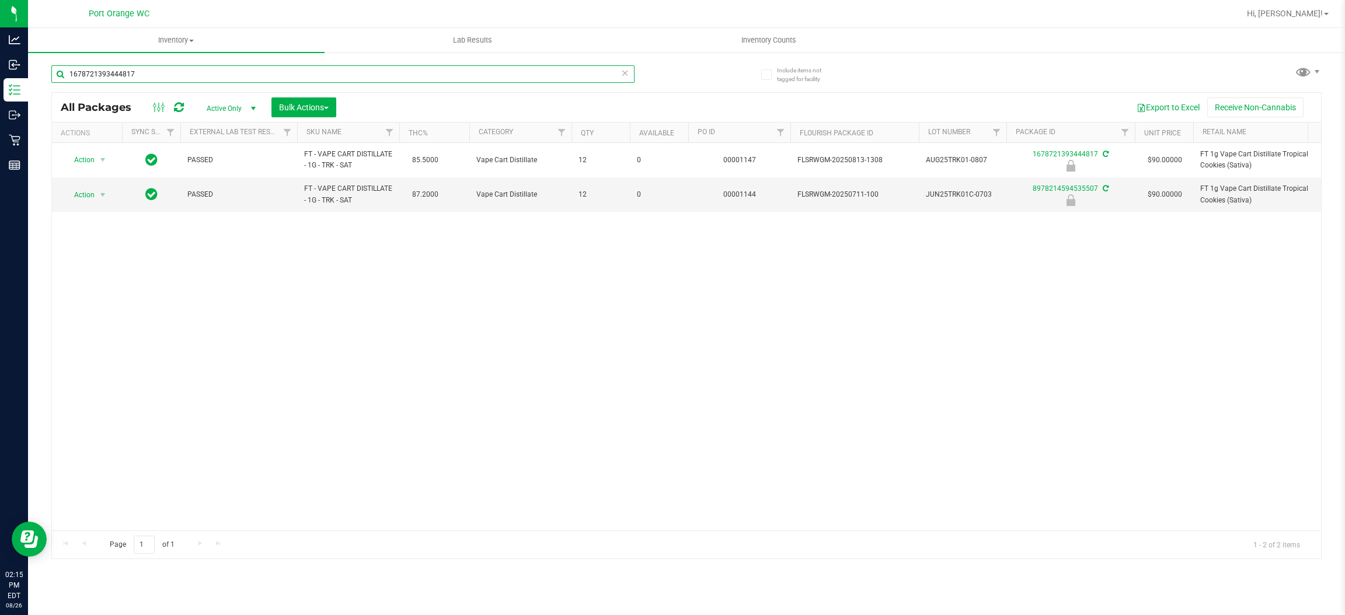
type input "1678721393444817"
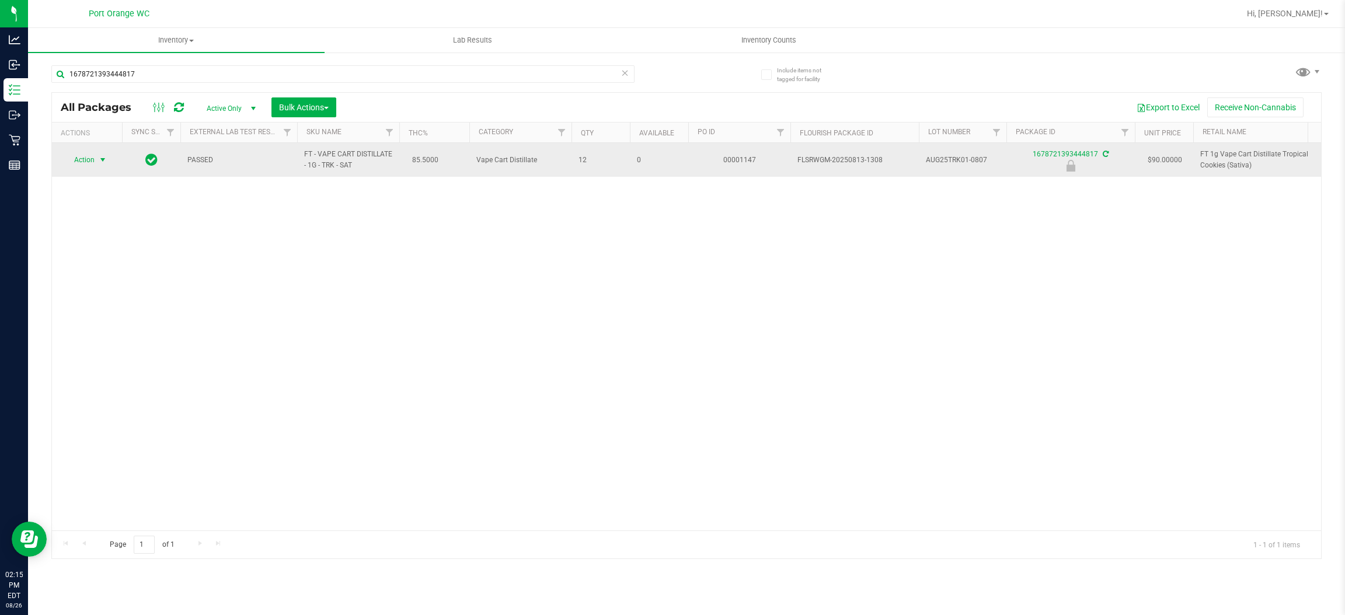
click at [82, 157] on span "Action" at bounding box center [80, 160] width 32 height 16
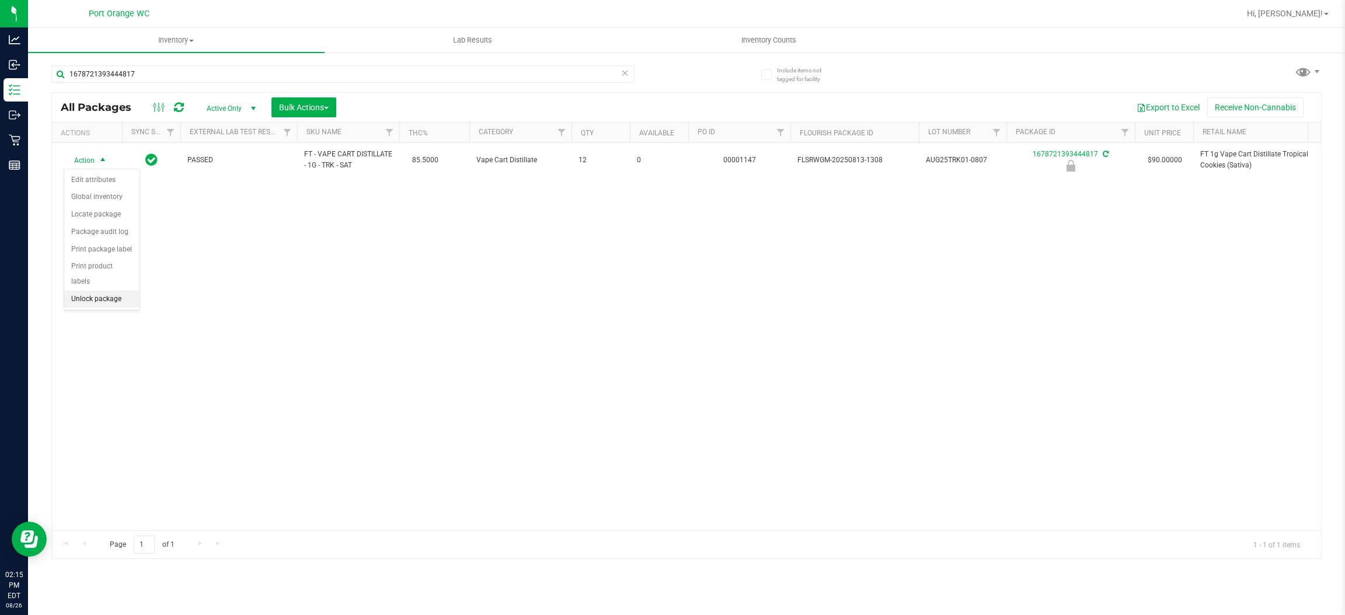
click at [117, 291] on li "Unlock package" at bounding box center [101, 300] width 75 height 18
click at [626, 69] on icon at bounding box center [625, 72] width 8 height 14
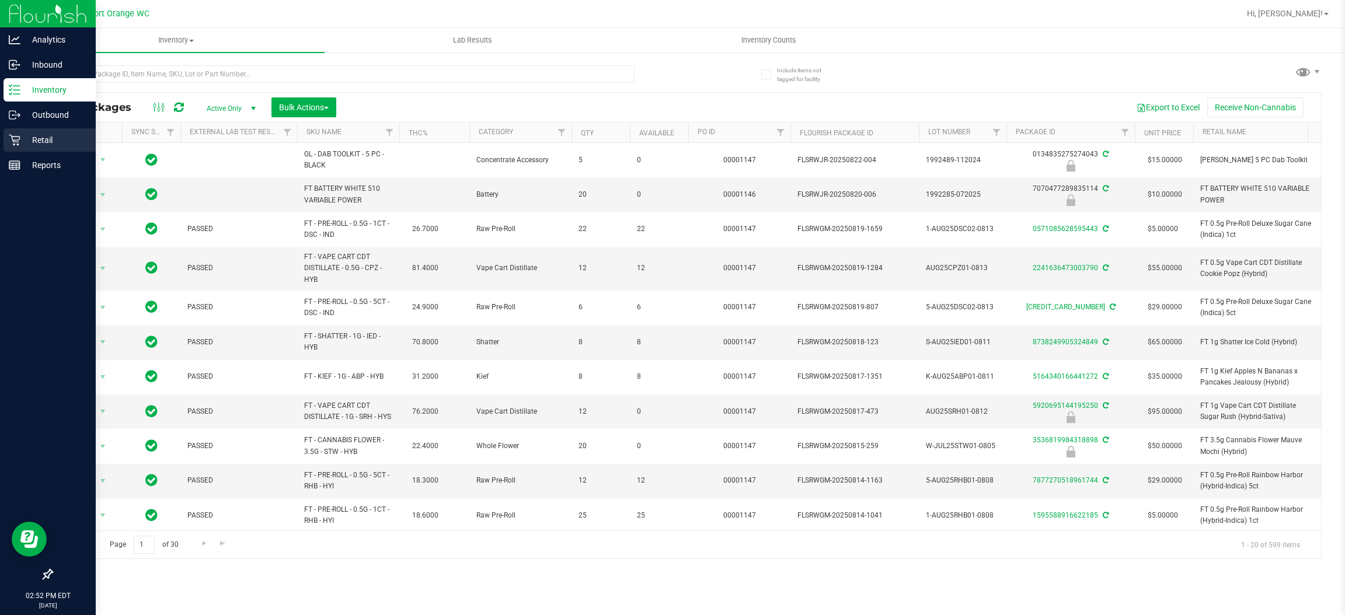
click at [41, 134] on p "Retail" at bounding box center [55, 140] width 70 height 14
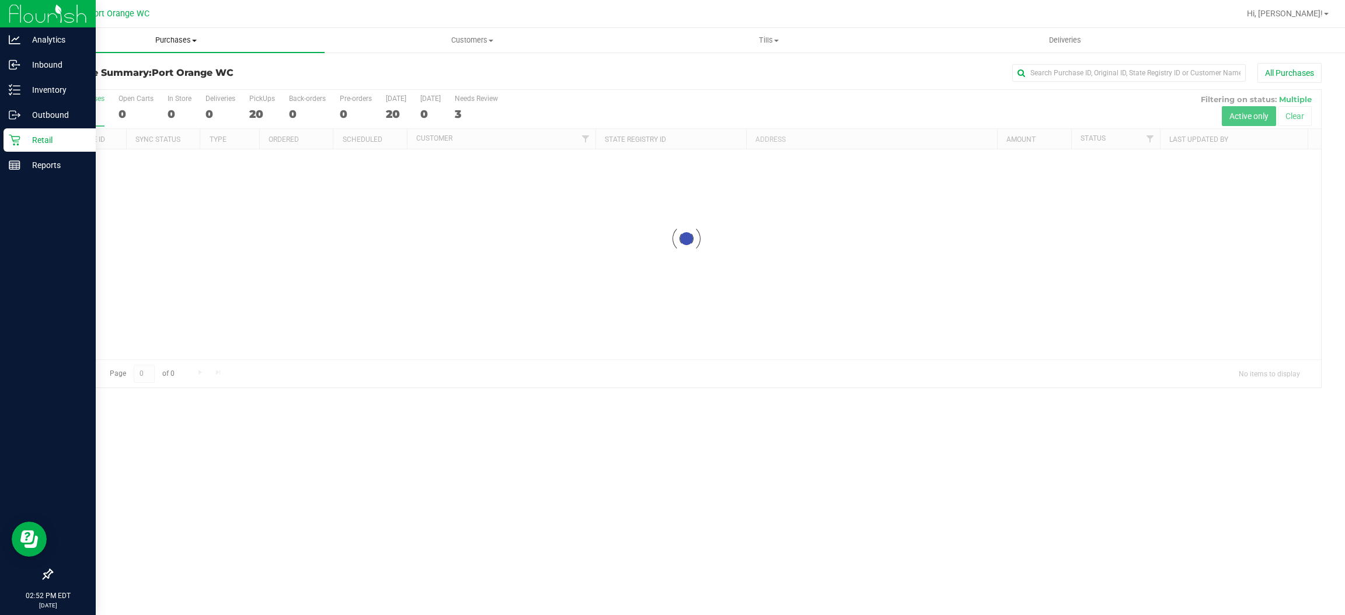
click at [192, 33] on uib-tab-heading "Purchases Summary of purchases Fulfillment All purchases" at bounding box center [176, 40] width 297 height 25
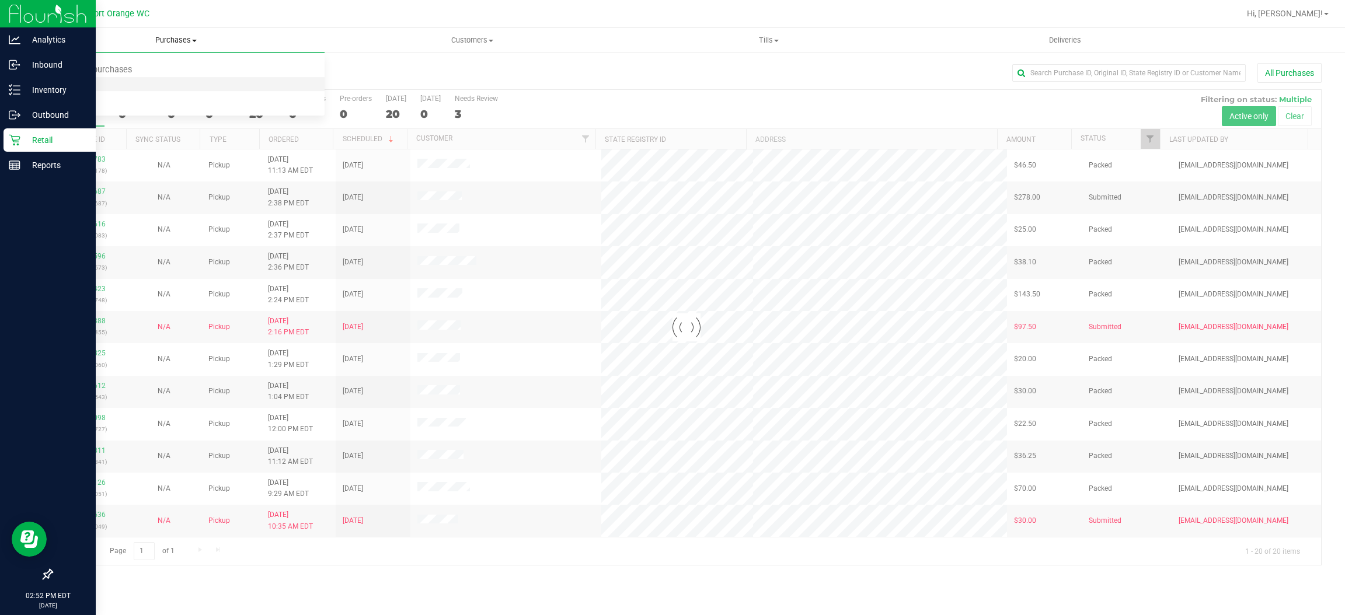
click at [68, 83] on span "Fulfillment" at bounding box center [64, 84] width 72 height 10
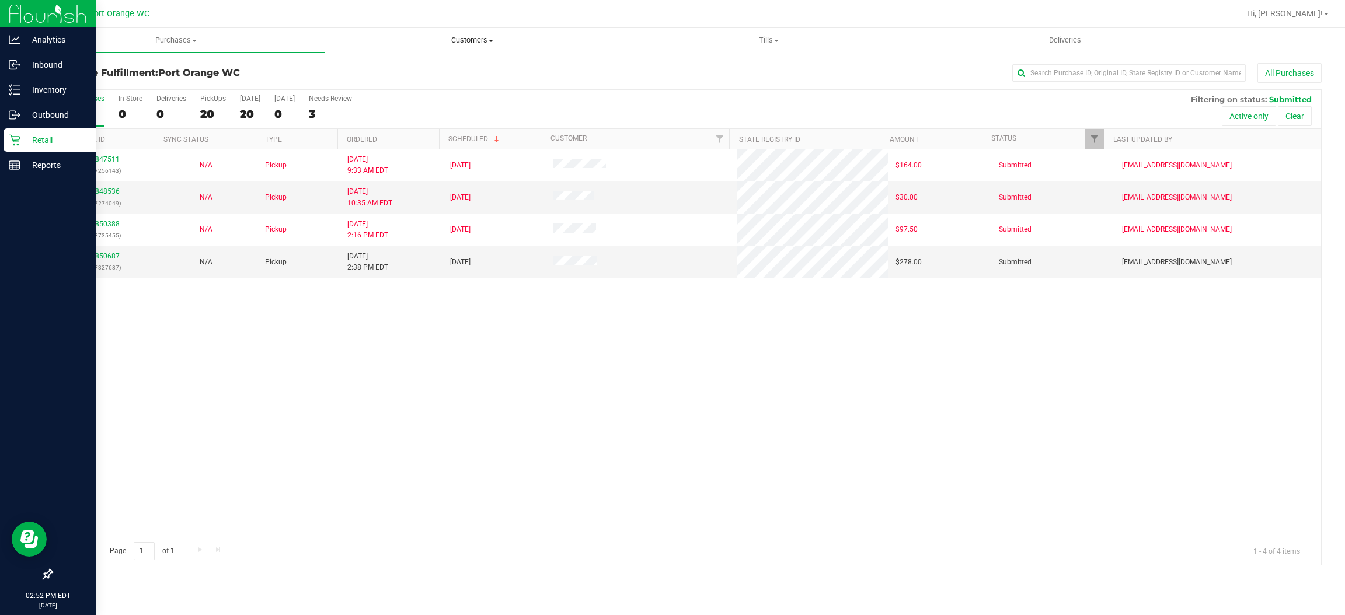
click at [466, 38] on span "Customers" at bounding box center [472, 40] width 295 height 11
click at [364, 72] on span "All customers" at bounding box center [367, 70] width 84 height 10
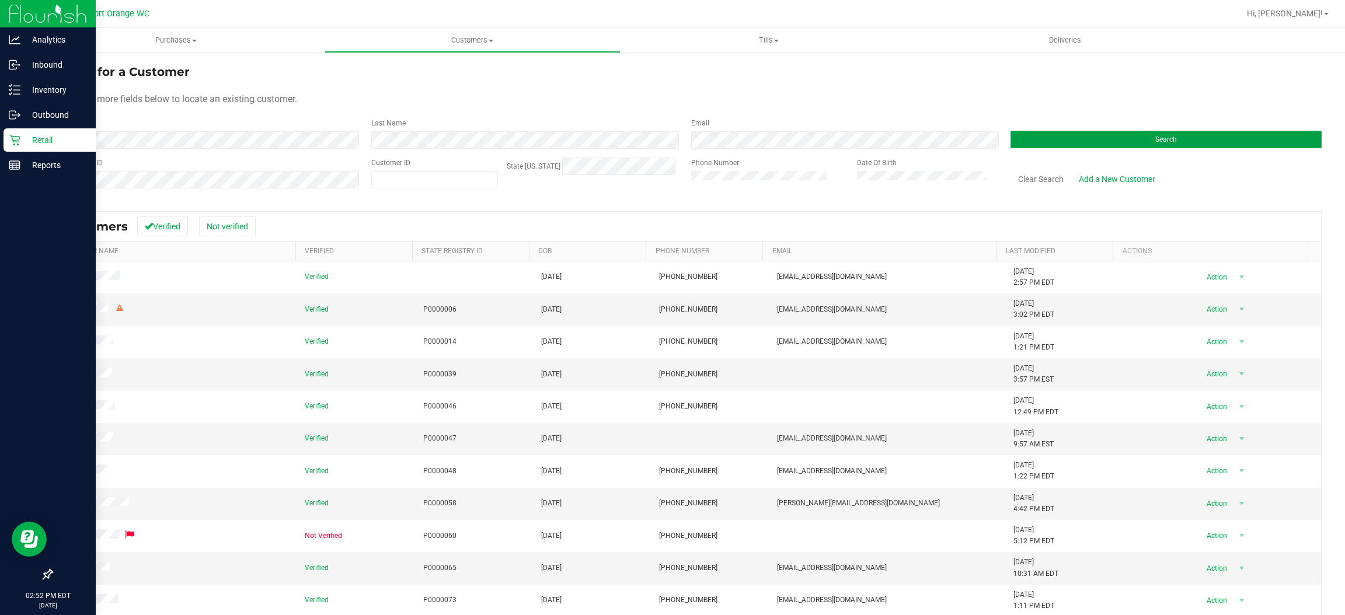
click at [1168, 134] on button "Search" at bounding box center [1166, 140] width 311 height 18
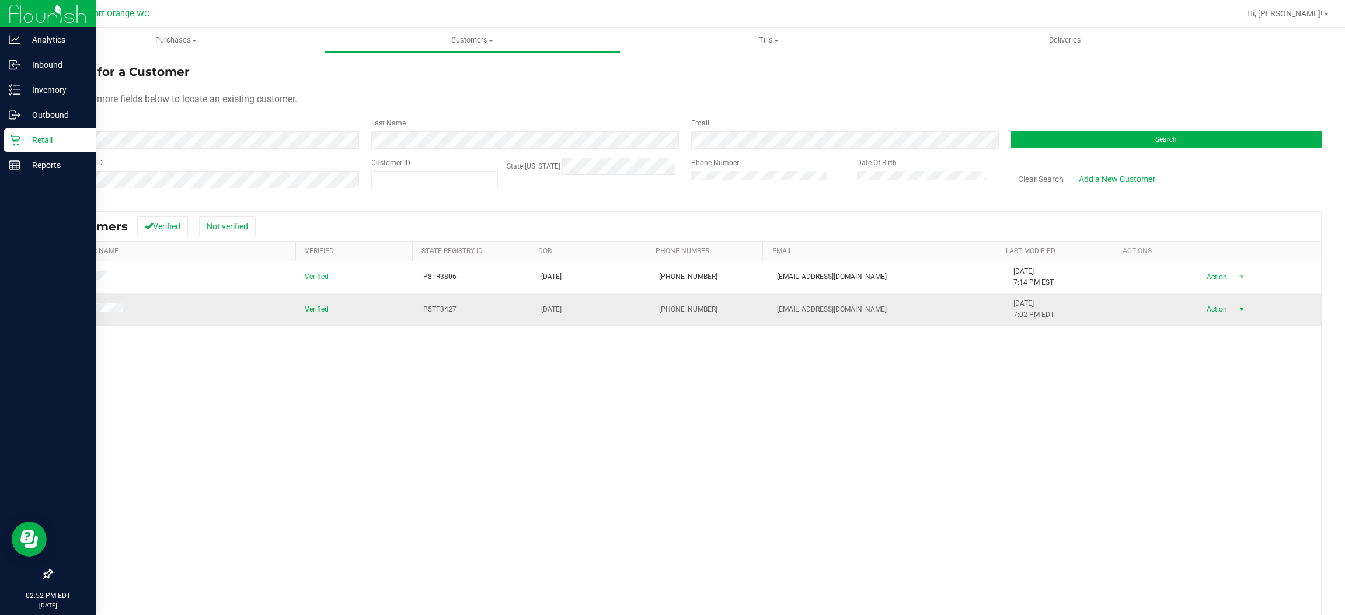
click at [1199, 313] on span "Action" at bounding box center [1215, 309] width 38 height 16
click at [1194, 347] on li "Create new purchase" at bounding box center [1212, 348] width 80 height 18
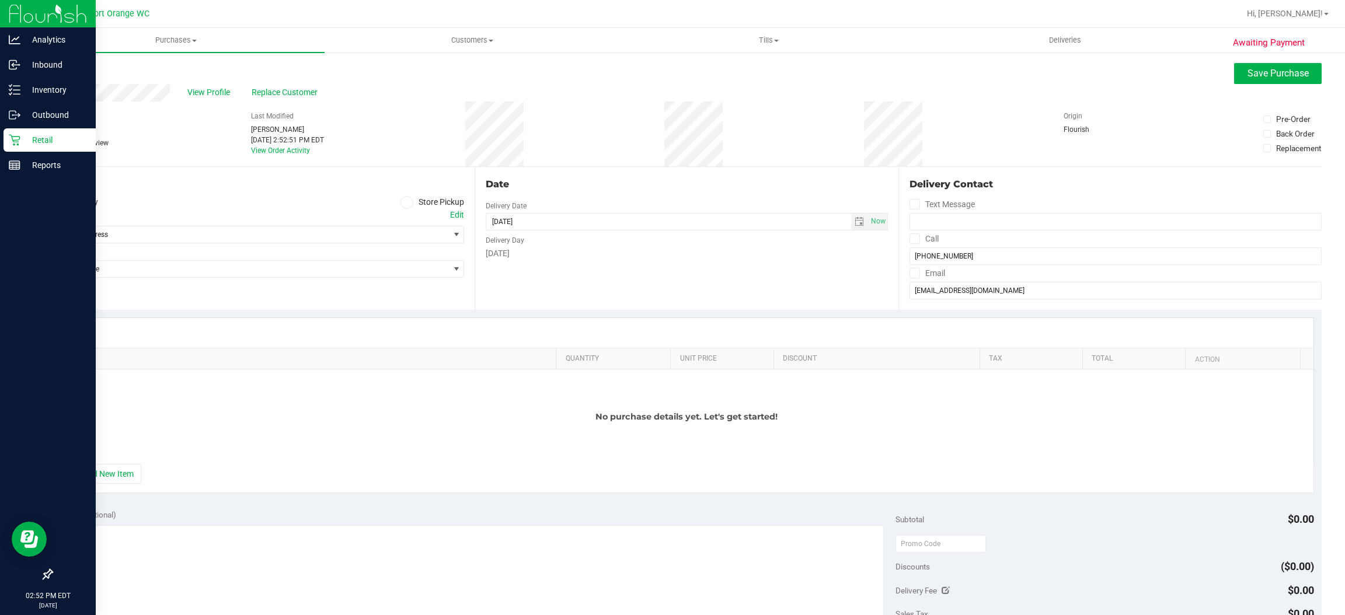
click at [403, 203] on icon at bounding box center [406, 203] width 7 height 0
click at [0, 0] on input "Store Pickup" at bounding box center [0, 0] width 0 height 0
click at [303, 228] on span "Select Store" at bounding box center [250, 235] width 397 height 16
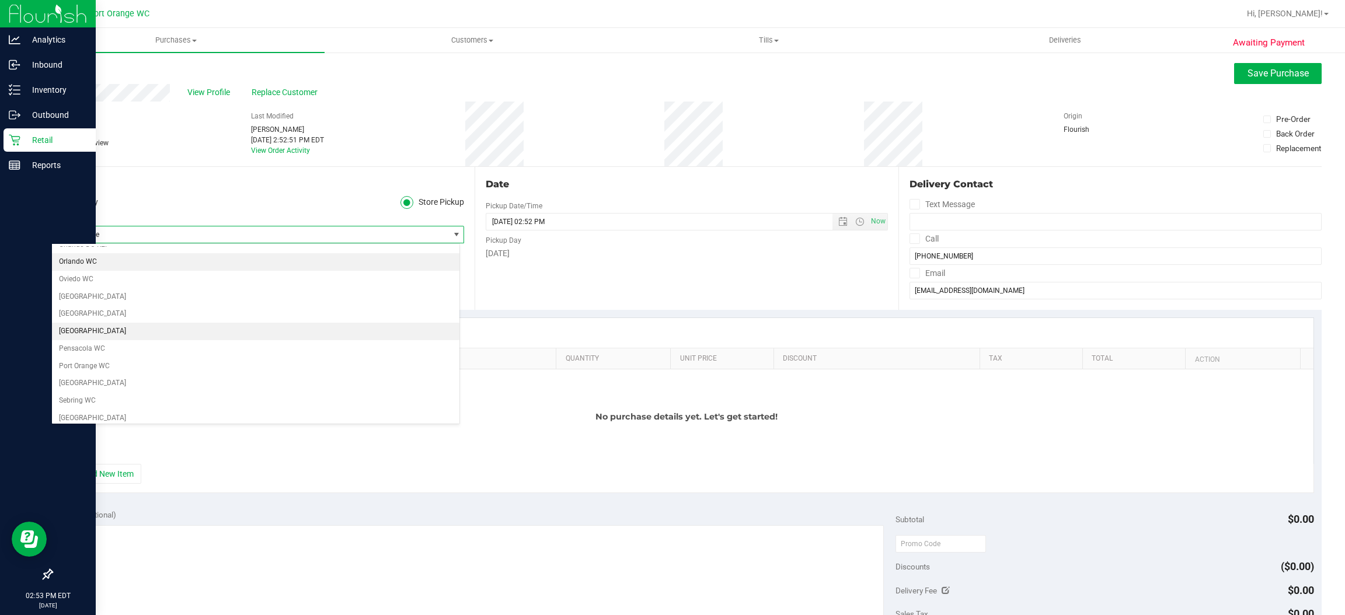
scroll to position [613, 0]
click at [88, 345] on li "Port Orange WC" at bounding box center [255, 337] width 407 height 18
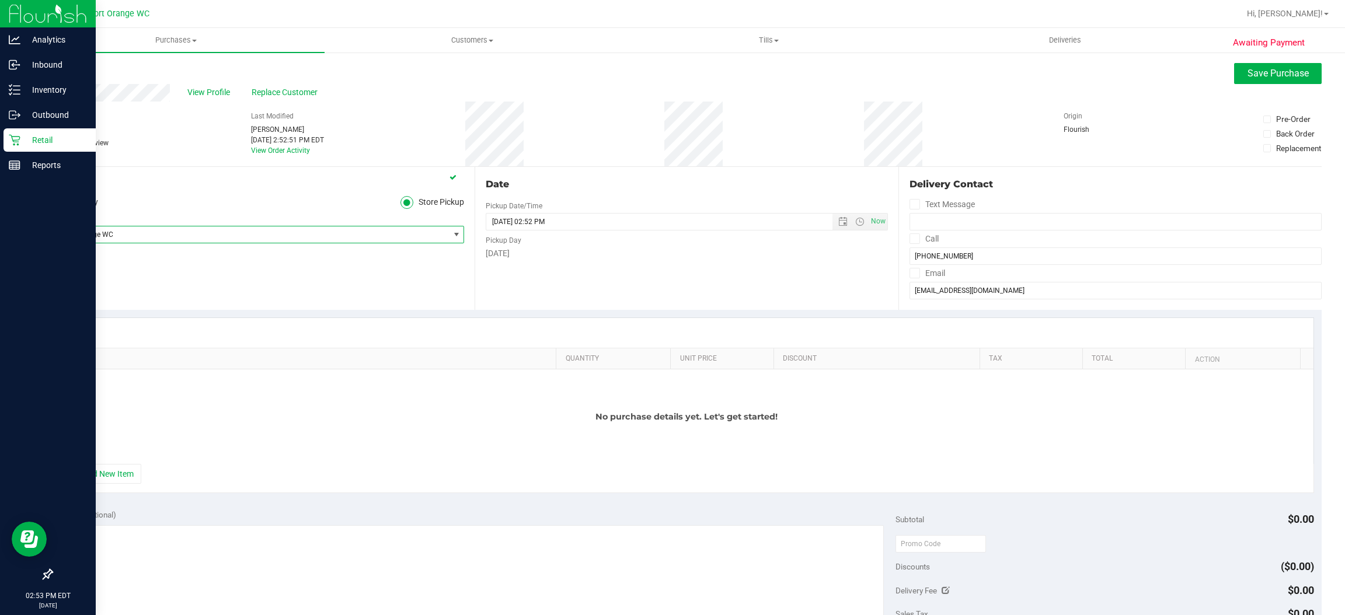
click at [365, 389] on div "No purchase details yet. Let's get started!" at bounding box center [686, 417] width 1253 height 95
click at [120, 480] on button "+ Add New Item" at bounding box center [105, 474] width 72 height 20
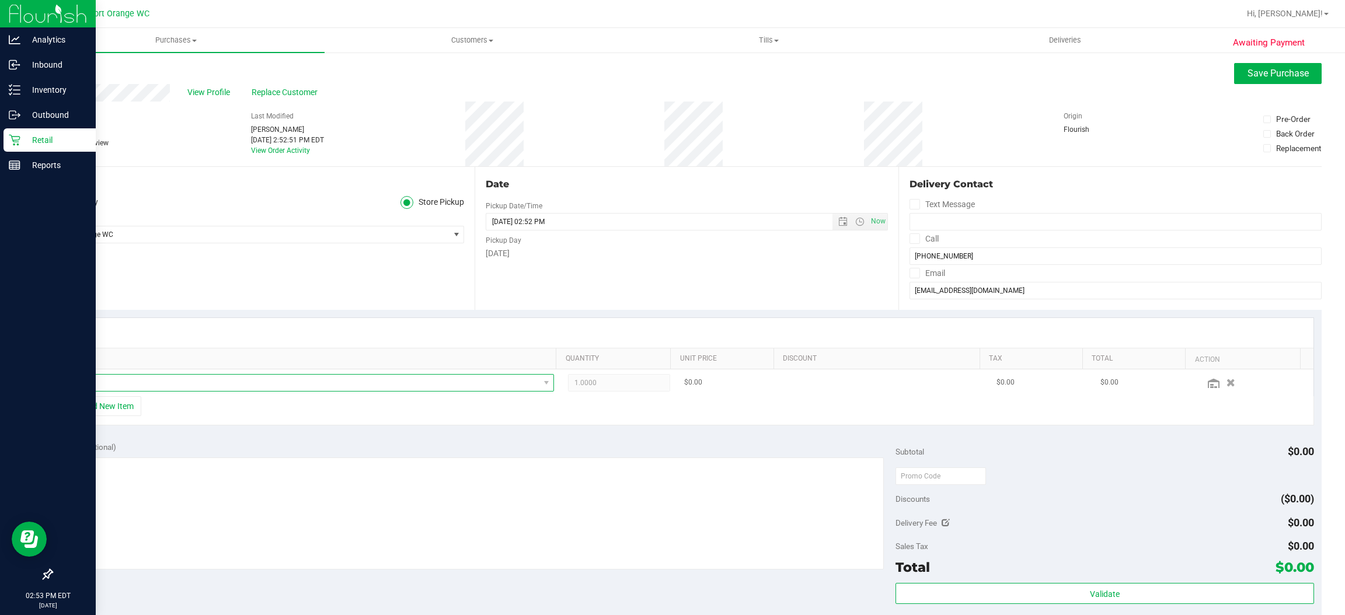
click at [232, 384] on span "NO DATA FOUND" at bounding box center [304, 383] width 472 height 16
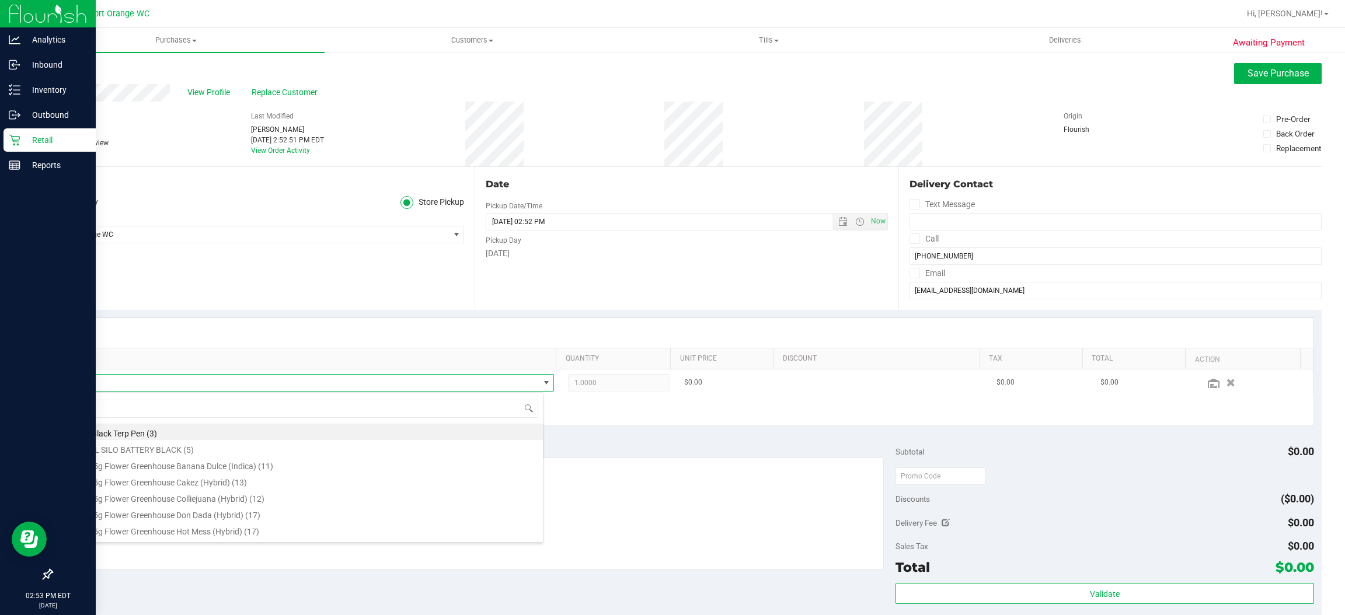
scroll to position [18, 471]
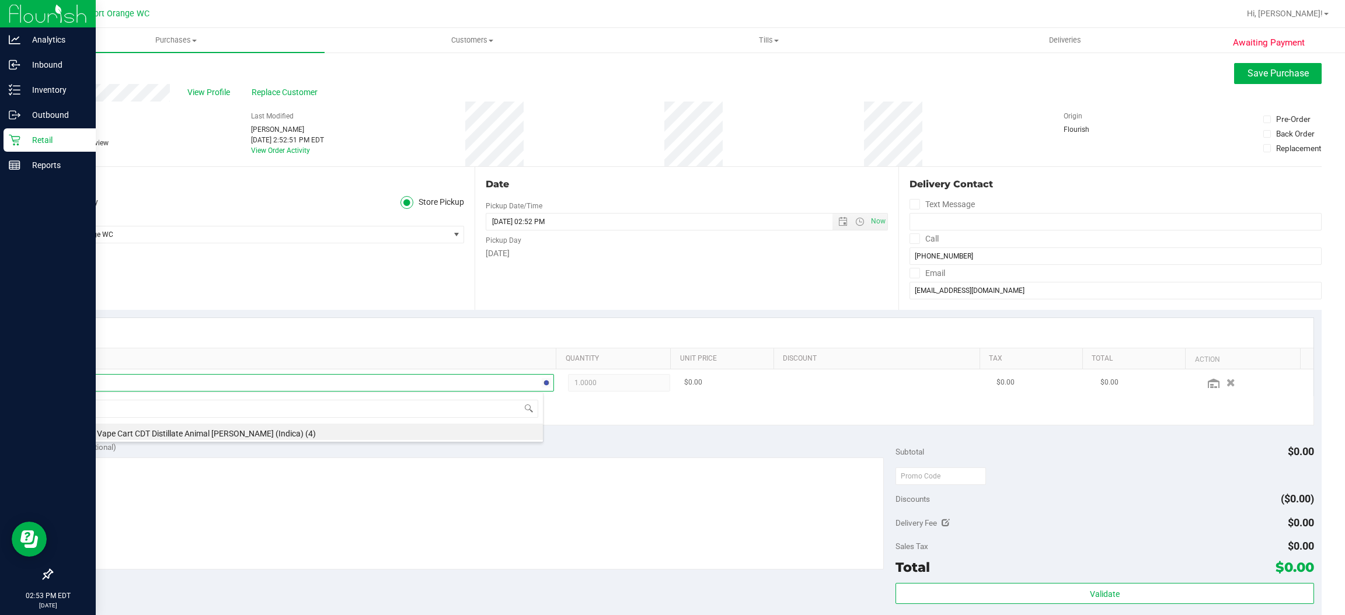
type input "A"
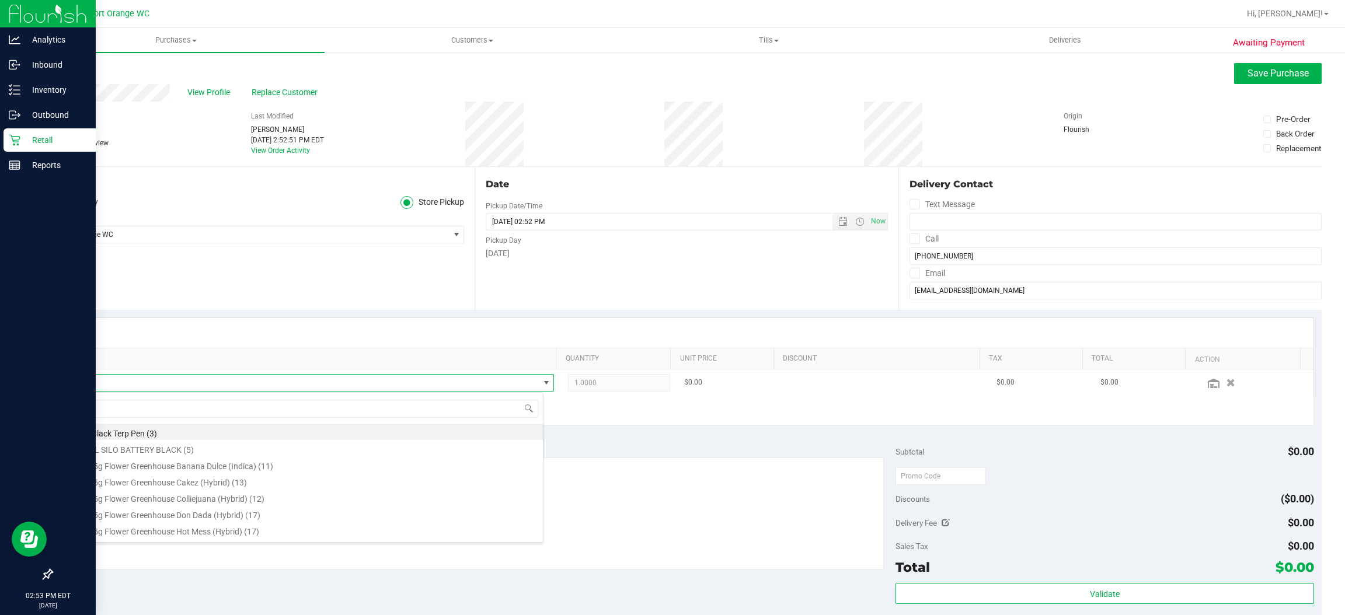
type input "ATM"
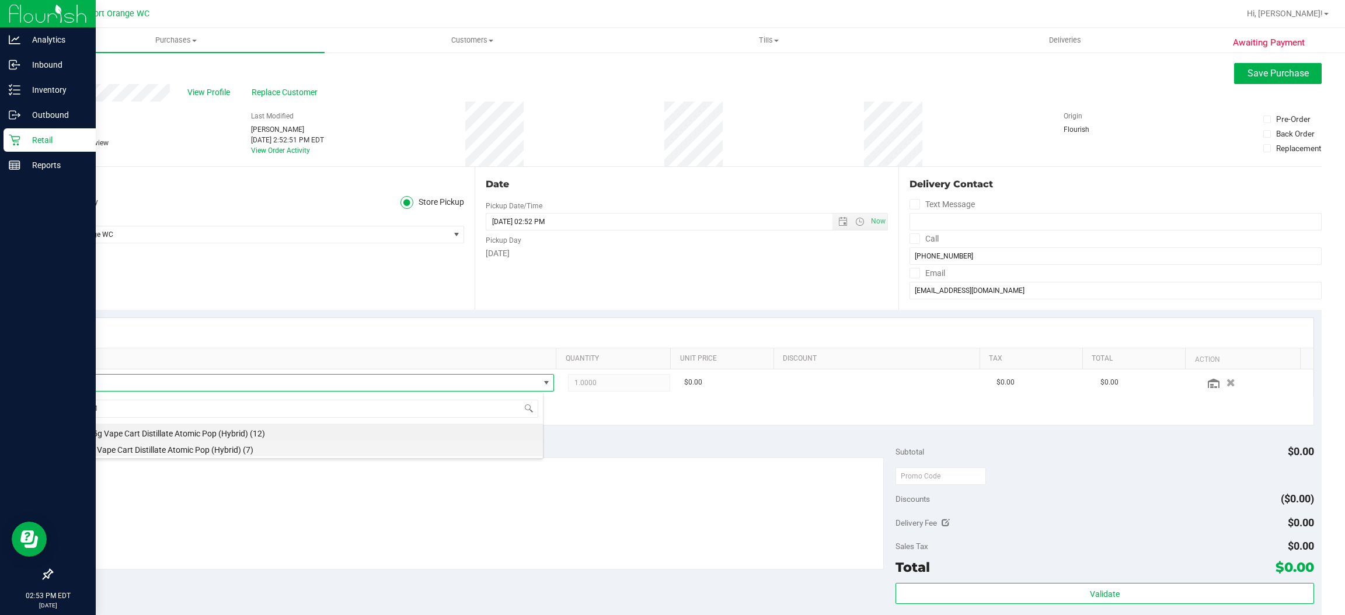
click at [200, 452] on li "FT 1g Vape Cart Distillate Atomic Pop (Hybrid) (7)" at bounding box center [305, 448] width 475 height 16
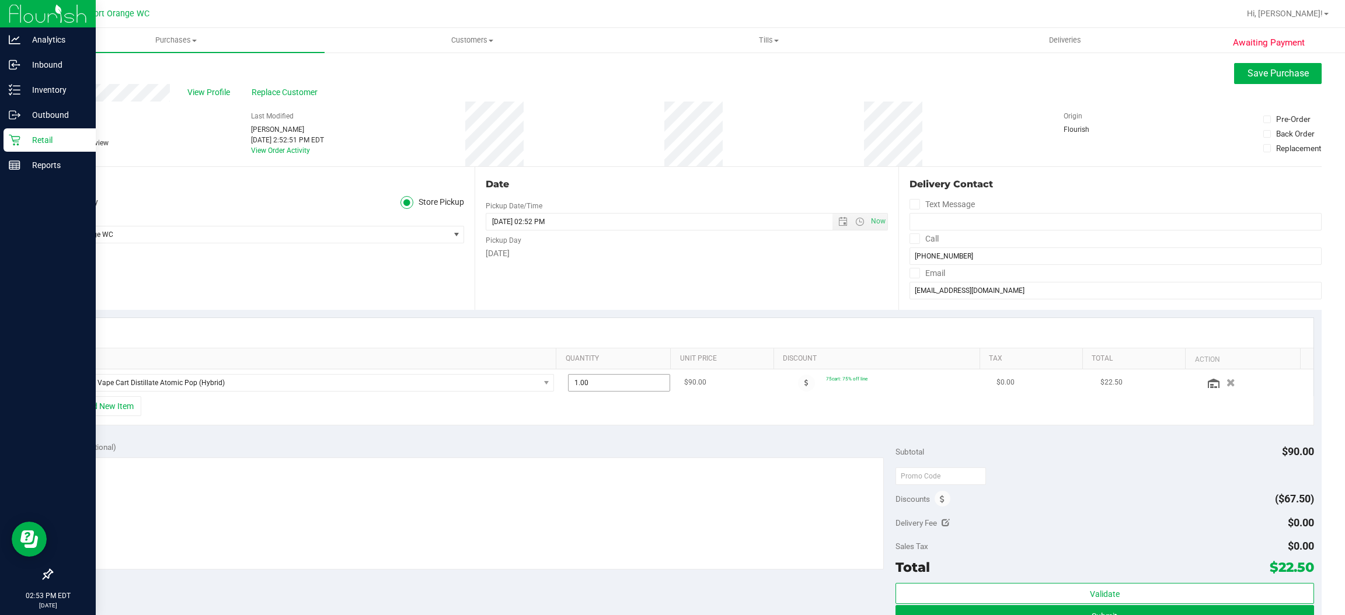
click at [586, 389] on span "1.00 1" at bounding box center [619, 383] width 102 height 18
click at [586, 386] on input "1" at bounding box center [619, 383] width 100 height 16
type input "2"
type input "2.00"
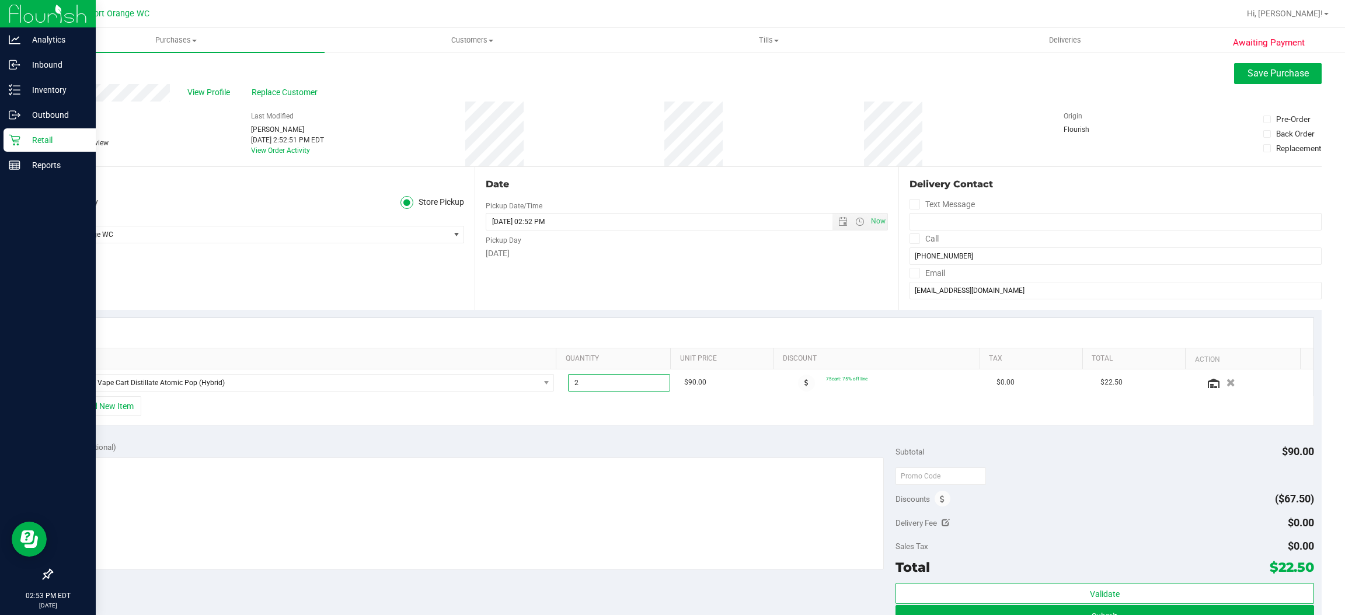
click at [558, 412] on div "+ Add New Item" at bounding box center [687, 410] width 1255 height 29
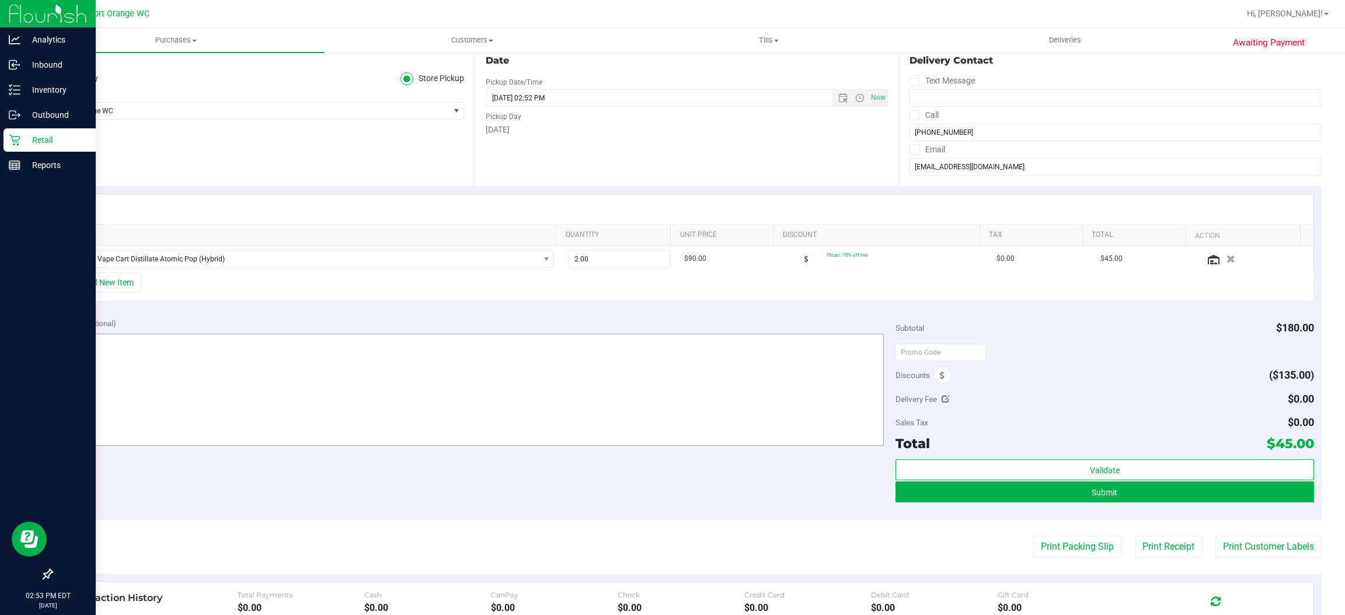
scroll to position [175, 0]
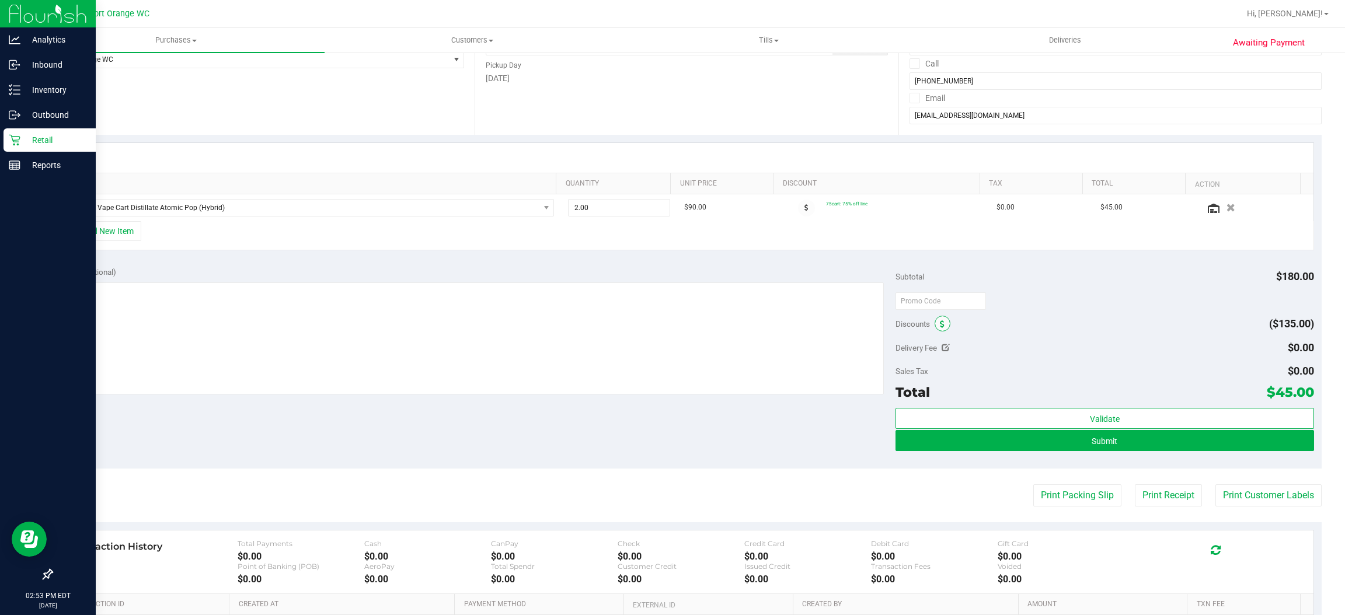
click at [940, 325] on icon at bounding box center [942, 325] width 5 height 8
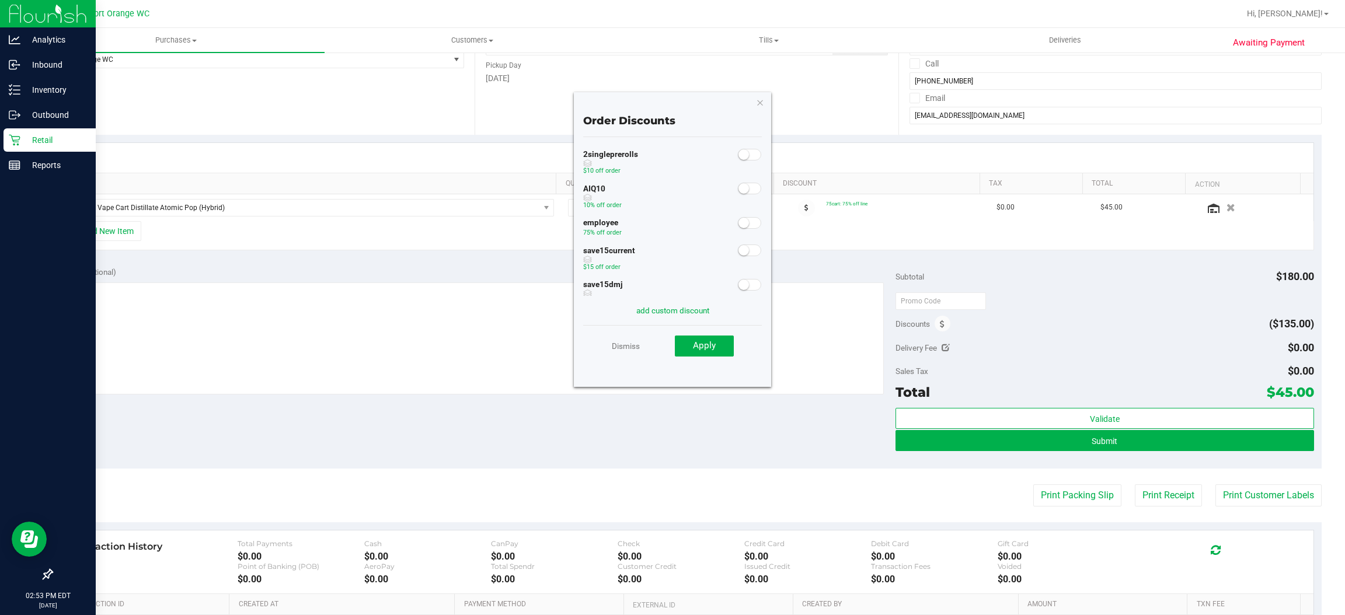
click at [740, 184] on span at bounding box center [749, 189] width 23 height 12
click at [707, 335] on save-button "Apply" at bounding box center [695, 346] width 76 height 22
click at [706, 343] on span "Apply" at bounding box center [704, 345] width 23 height 11
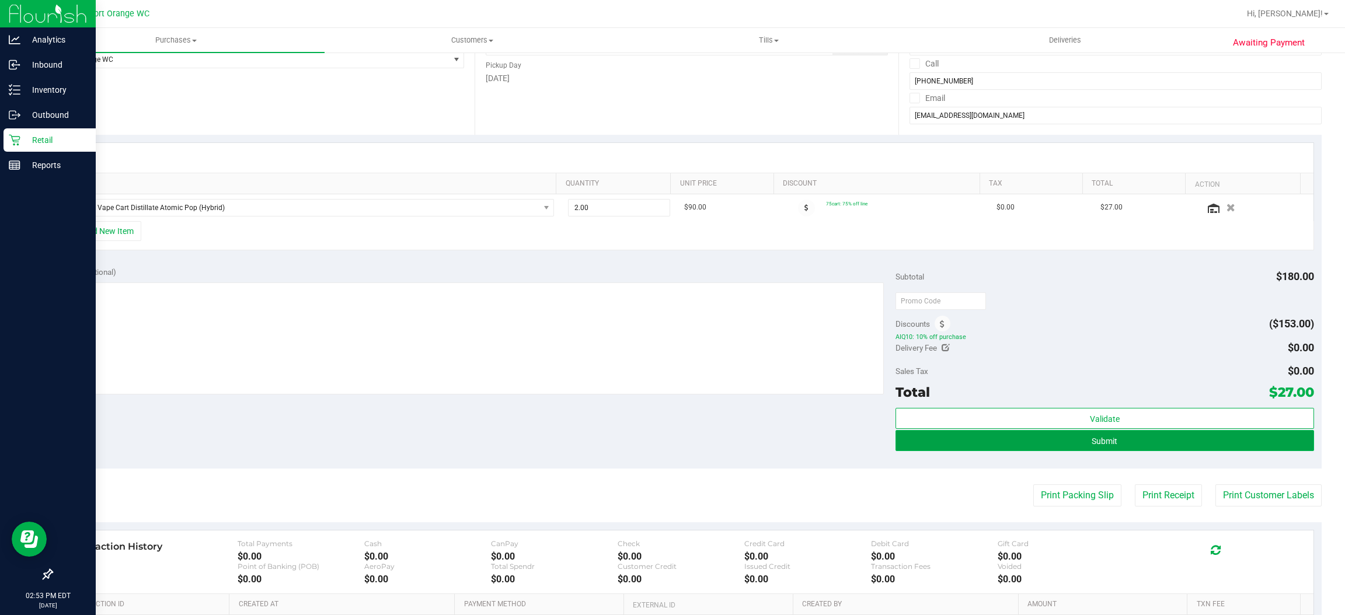
click at [1092, 440] on span "Submit" at bounding box center [1105, 441] width 26 height 9
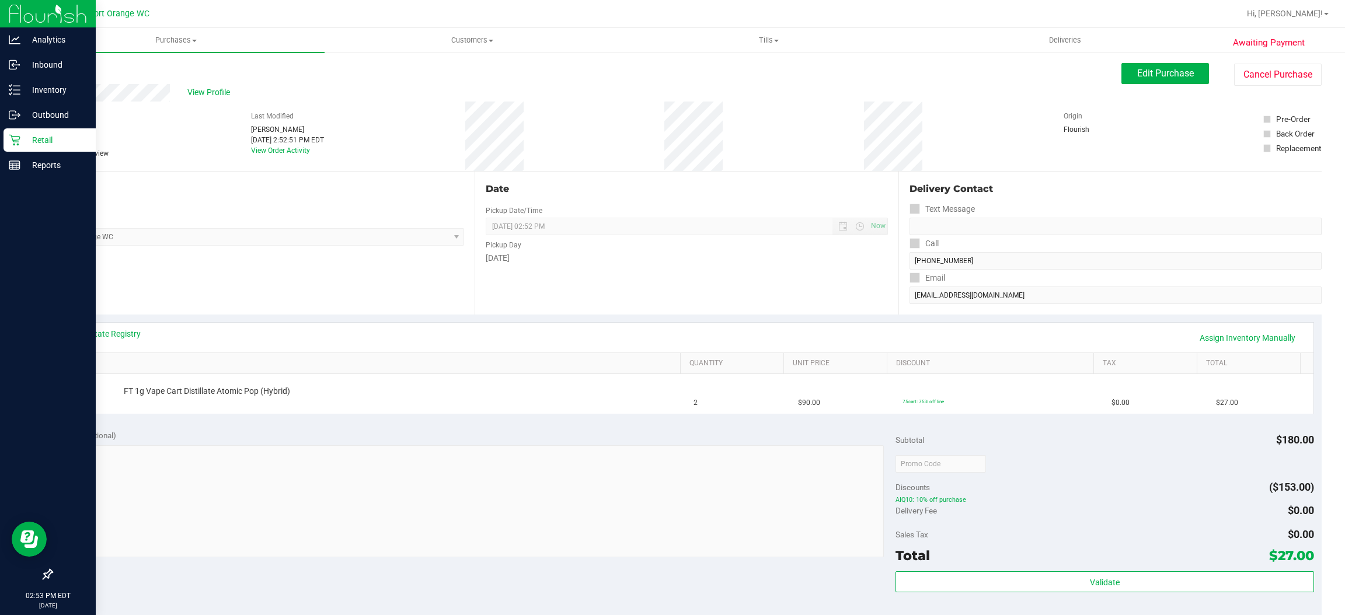
click at [69, 63] on div "Back" at bounding box center [60, 70] width 18 height 14
click at [61, 69] on link "Back" at bounding box center [60, 70] width 18 height 8
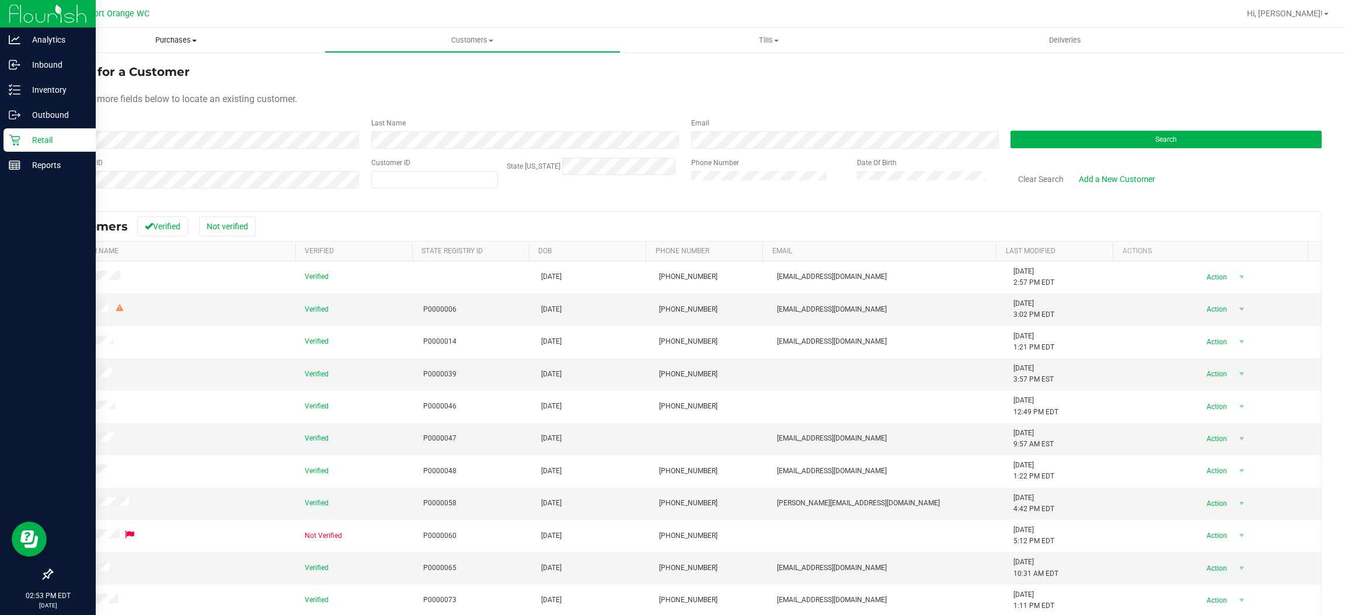
click at [181, 44] on span "Purchases" at bounding box center [176, 40] width 297 height 11
click at [65, 83] on span "Fulfillment" at bounding box center [64, 84] width 72 height 10
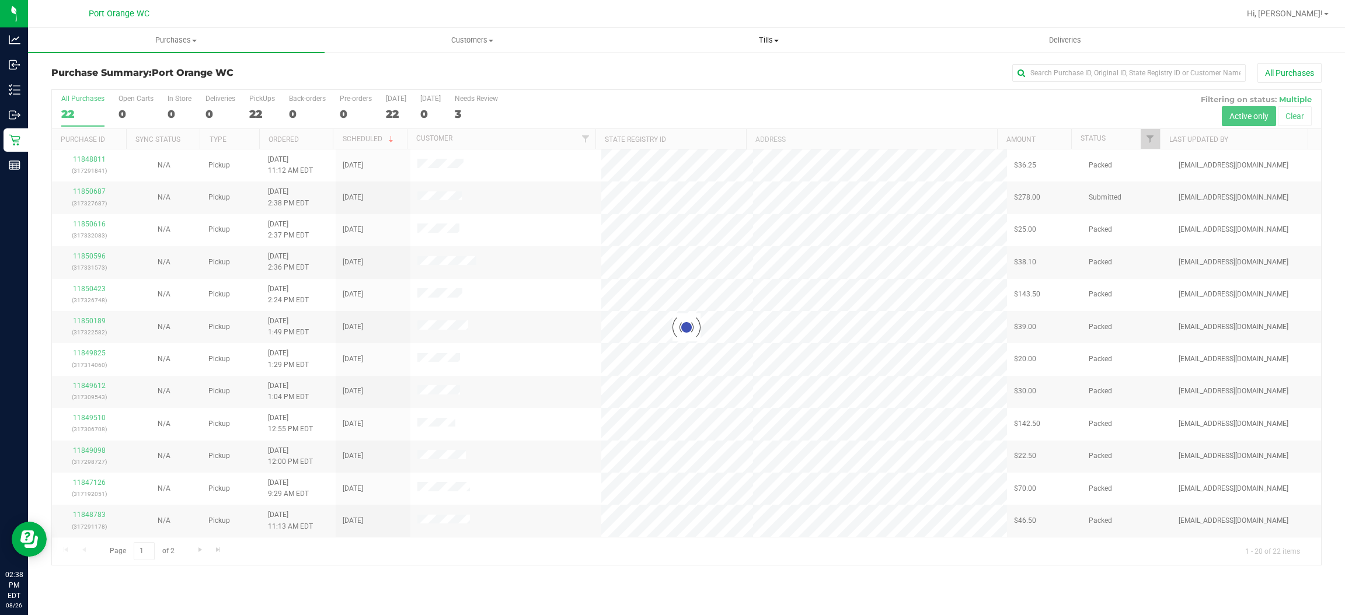
click at [774, 44] on span "Tills" at bounding box center [768, 40] width 295 height 11
click at [748, 69] on li "Manage tills" at bounding box center [769, 71] width 297 height 14
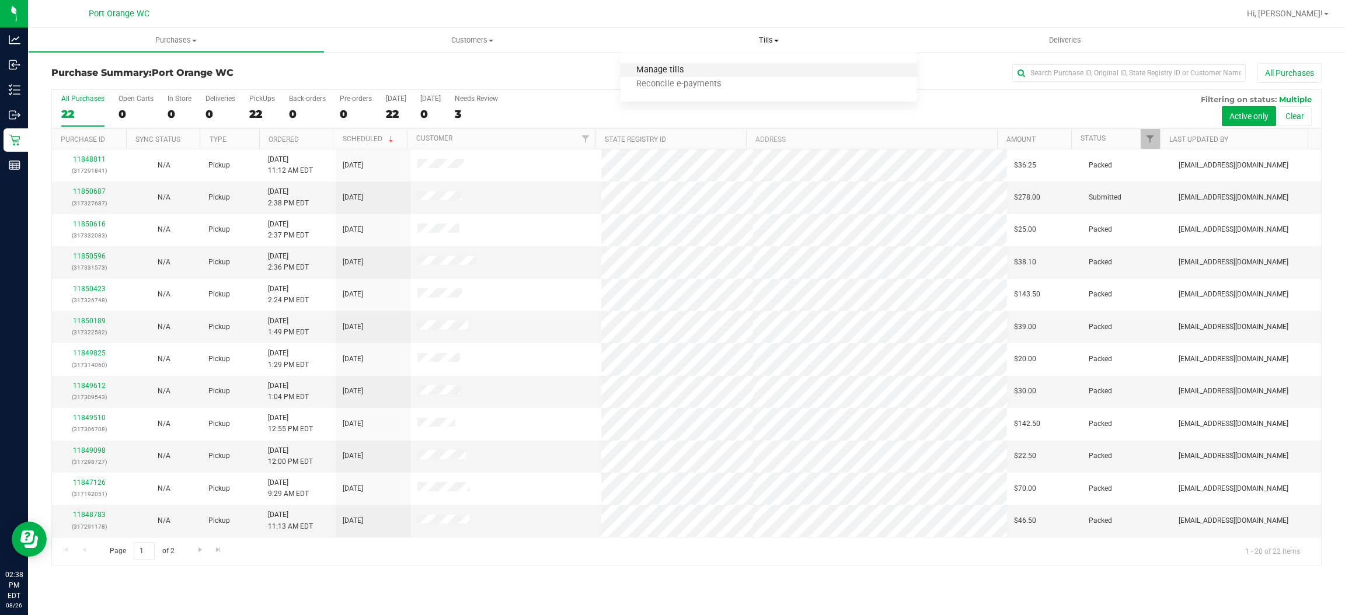
click at [642, 70] on span "Manage tills" at bounding box center [660, 70] width 79 height 10
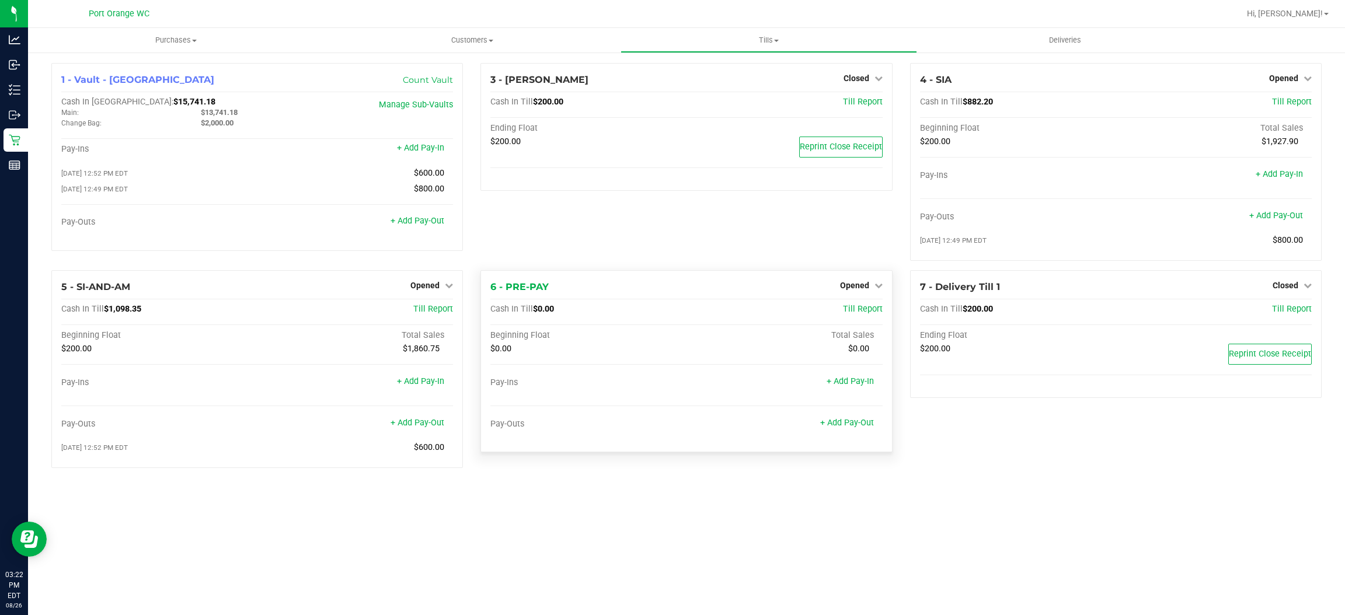
click at [478, 489] on div "1 - Vault - Port Orange Count Vault Cash In Vault: $15,741.18 Main: $13,741.18 …" at bounding box center [686, 270] width 1317 height 438
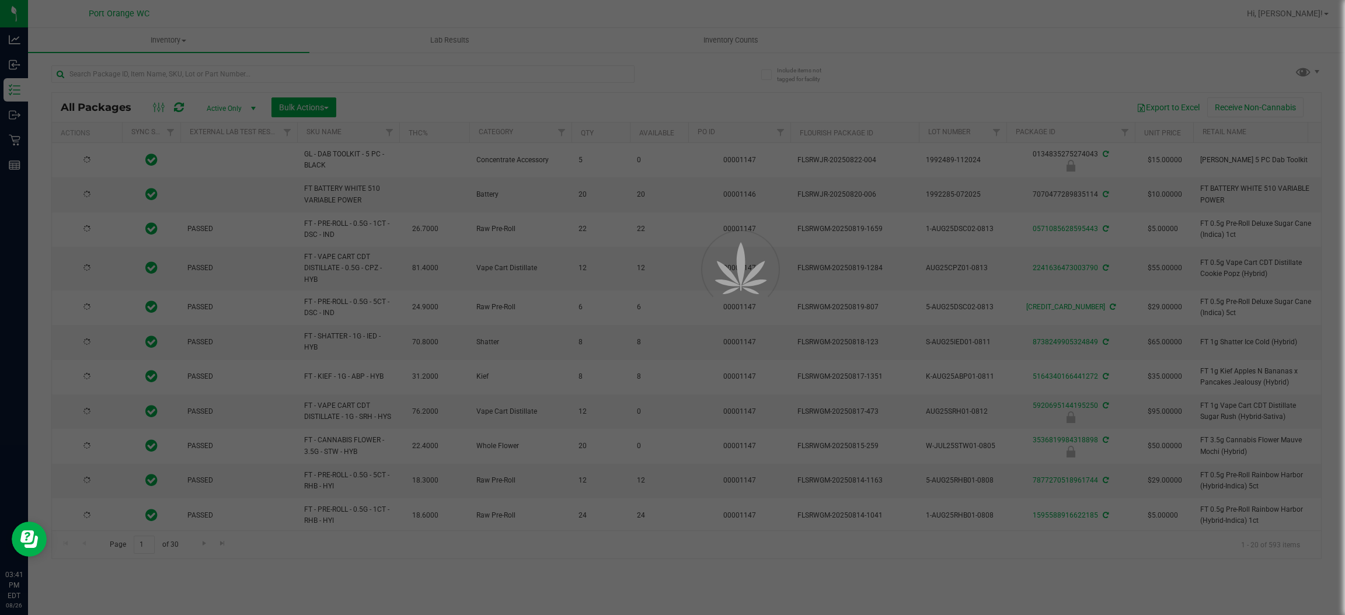
click at [240, 78] on div at bounding box center [672, 307] width 1345 height 615
click at [238, 75] on input "text" at bounding box center [342, 74] width 583 height 18
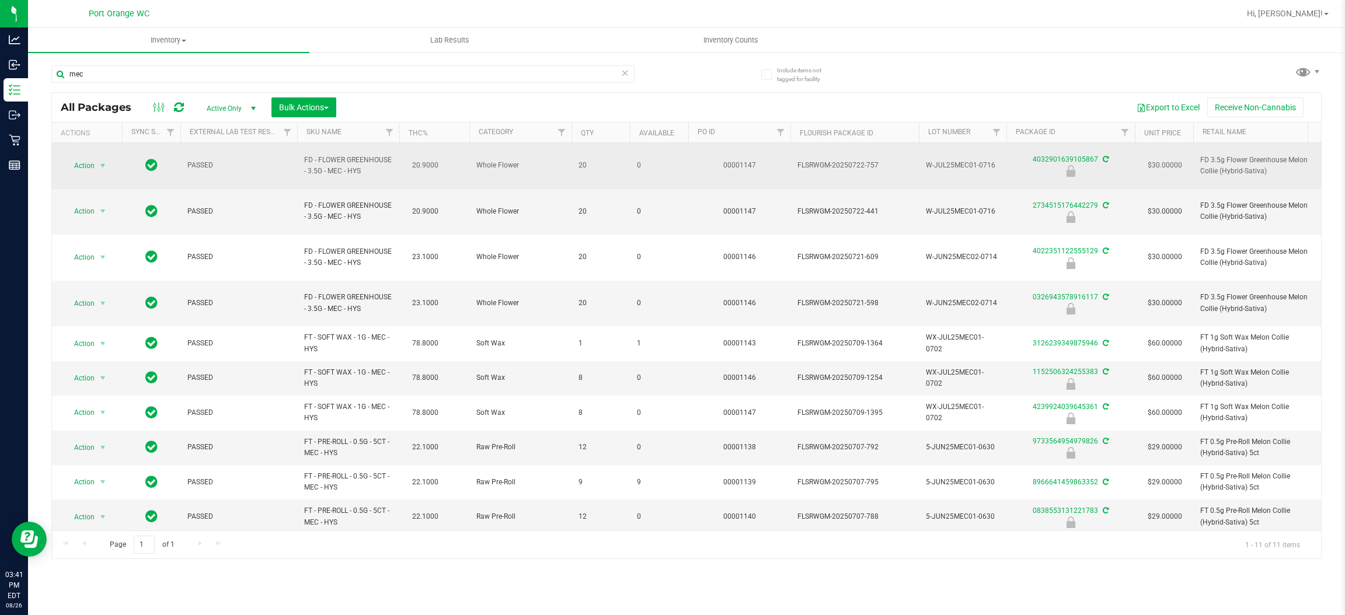
click at [330, 162] on span "FD - FLOWER GREENHOUSE - 3.5G - MEC - HYS" at bounding box center [348, 166] width 88 height 22
copy td "FD - FLOWER GREENHOUSE - 3.5G - MEC - HYS"
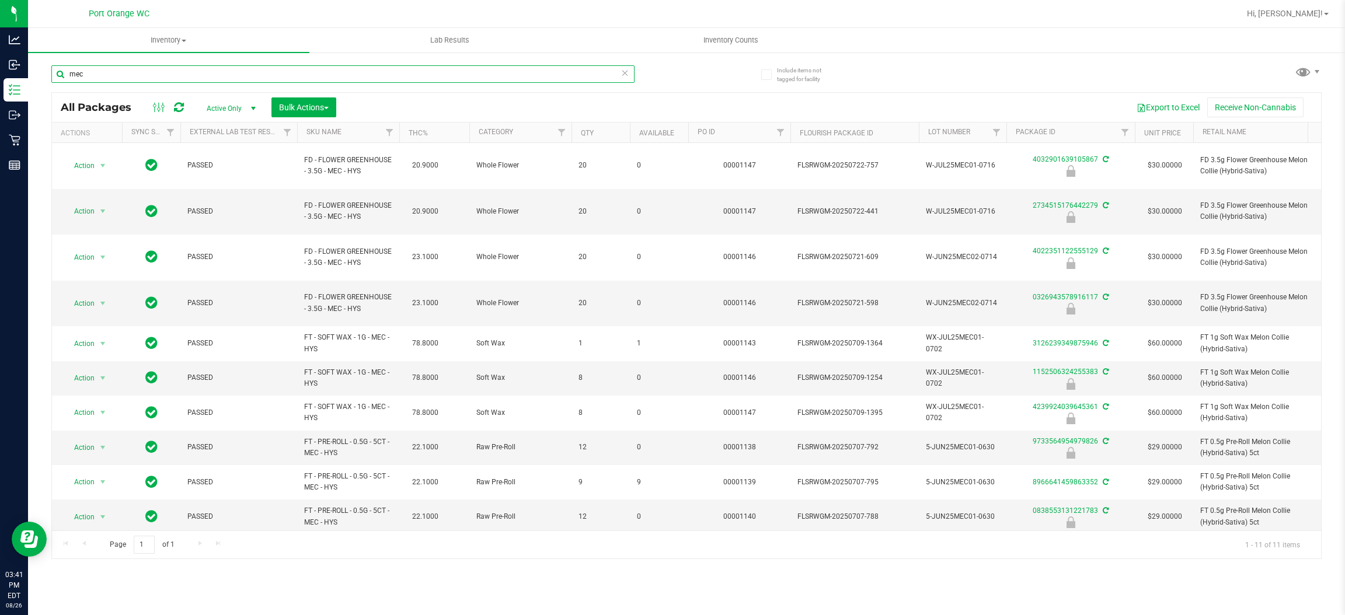
click at [215, 72] on input "mec" at bounding box center [342, 74] width 583 height 18
paste input "FD - FLOWER GREENHOUSE - 3.5G - MEC - HYS"
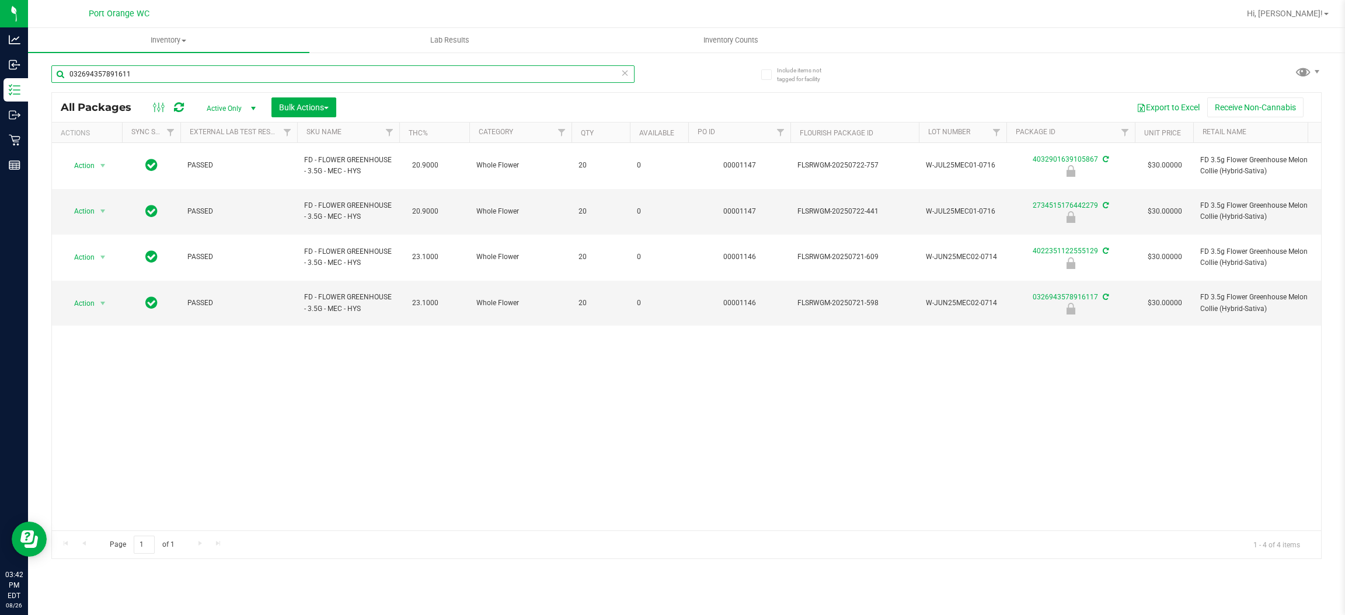
type input "0326943578916117"
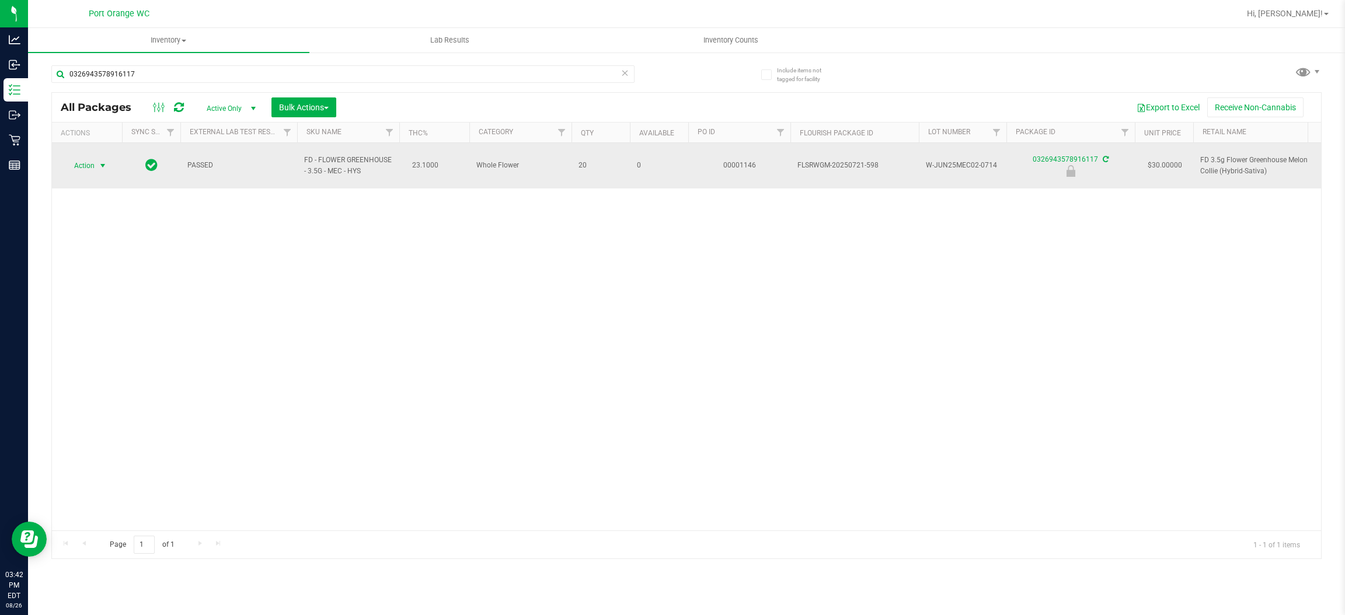
click at [94, 160] on span "Action" at bounding box center [80, 166] width 32 height 16
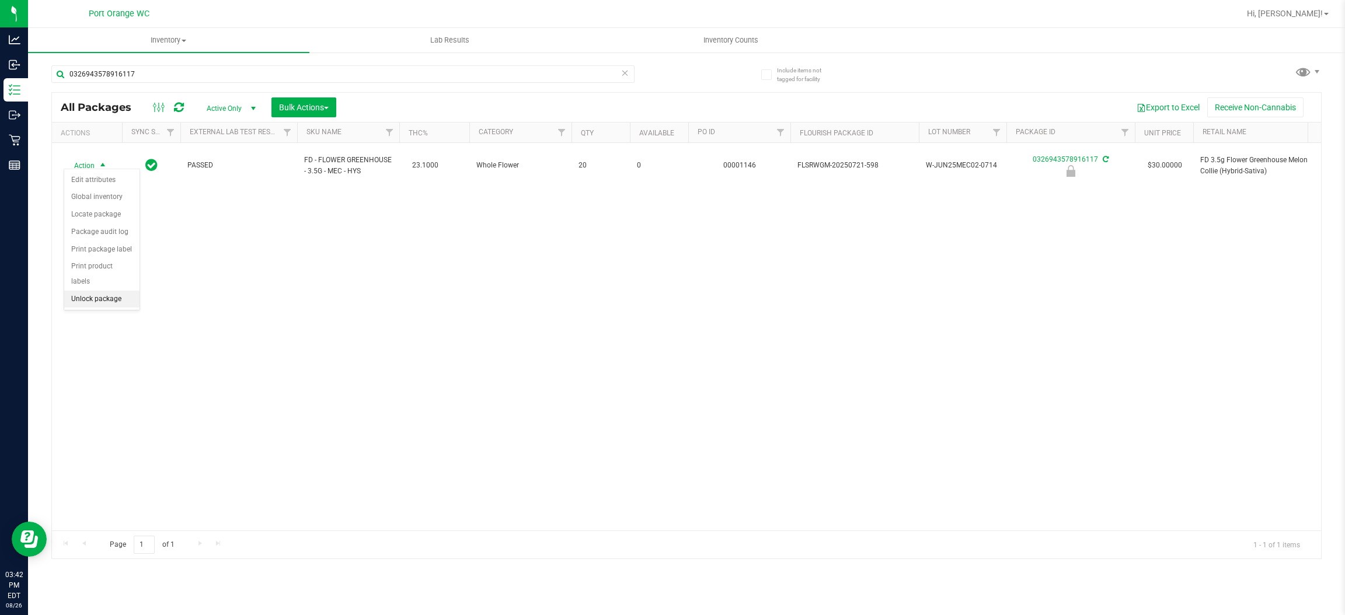
click at [106, 291] on li "Unlock package" at bounding box center [101, 300] width 75 height 18
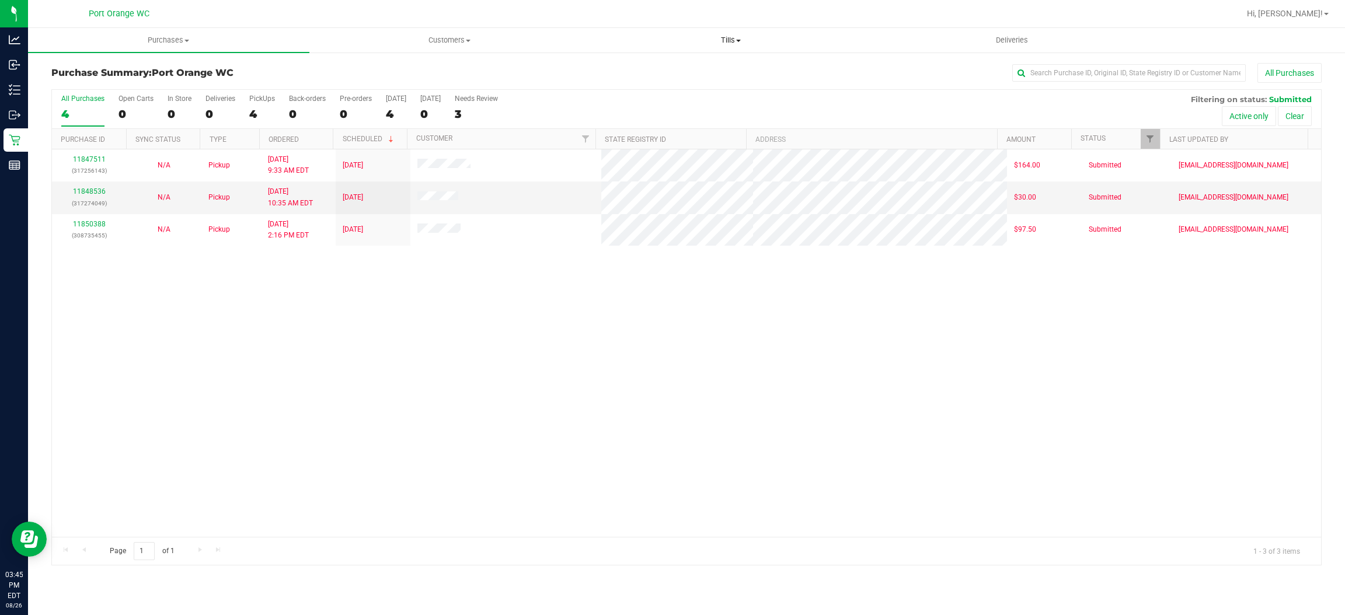
click at [734, 39] on span "Tills" at bounding box center [731, 40] width 280 height 11
click at [720, 67] on li "Manage tills" at bounding box center [730, 71] width 281 height 14
